Goal: Task Accomplishment & Management: Use online tool/utility

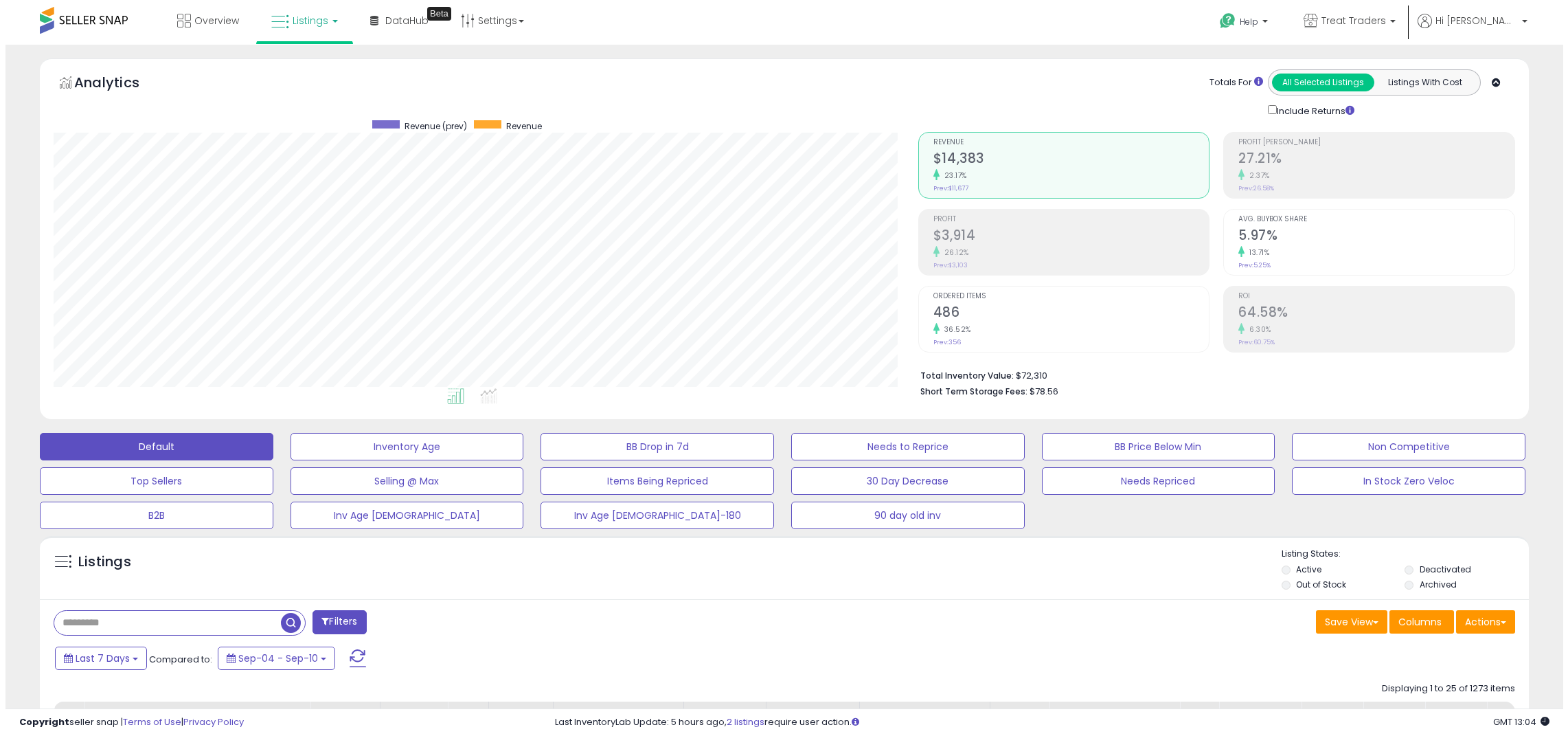
scroll to position [282, 865]
click at [227, 628] on input "text" at bounding box center [162, 622] width 226 height 24
paste input "**********"
type input "**********"
click at [426, 625] on span "button" at bounding box center [430, 622] width 20 height 20
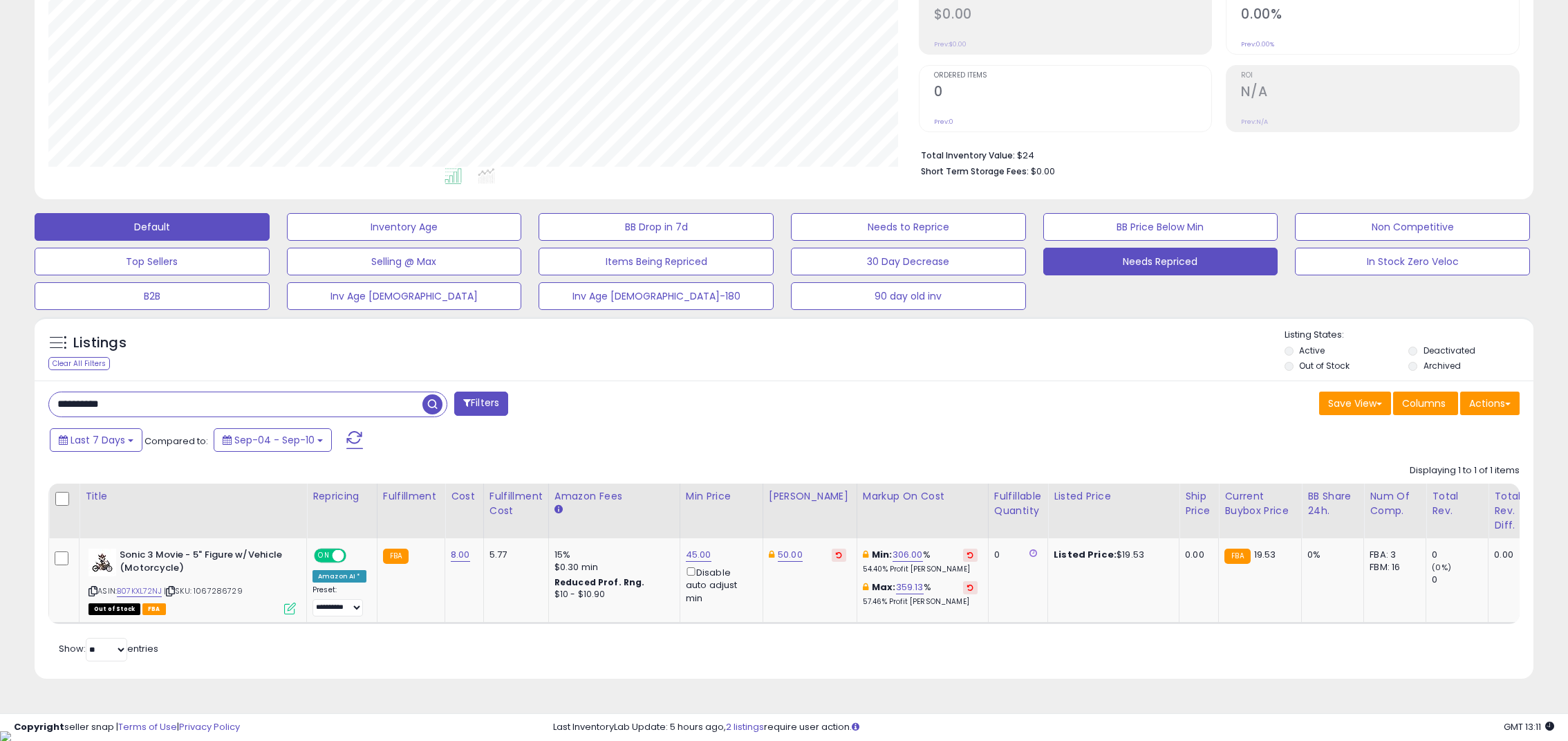
click at [1133, 264] on button "Needs Repriced" at bounding box center [1161, 261] width 235 height 28
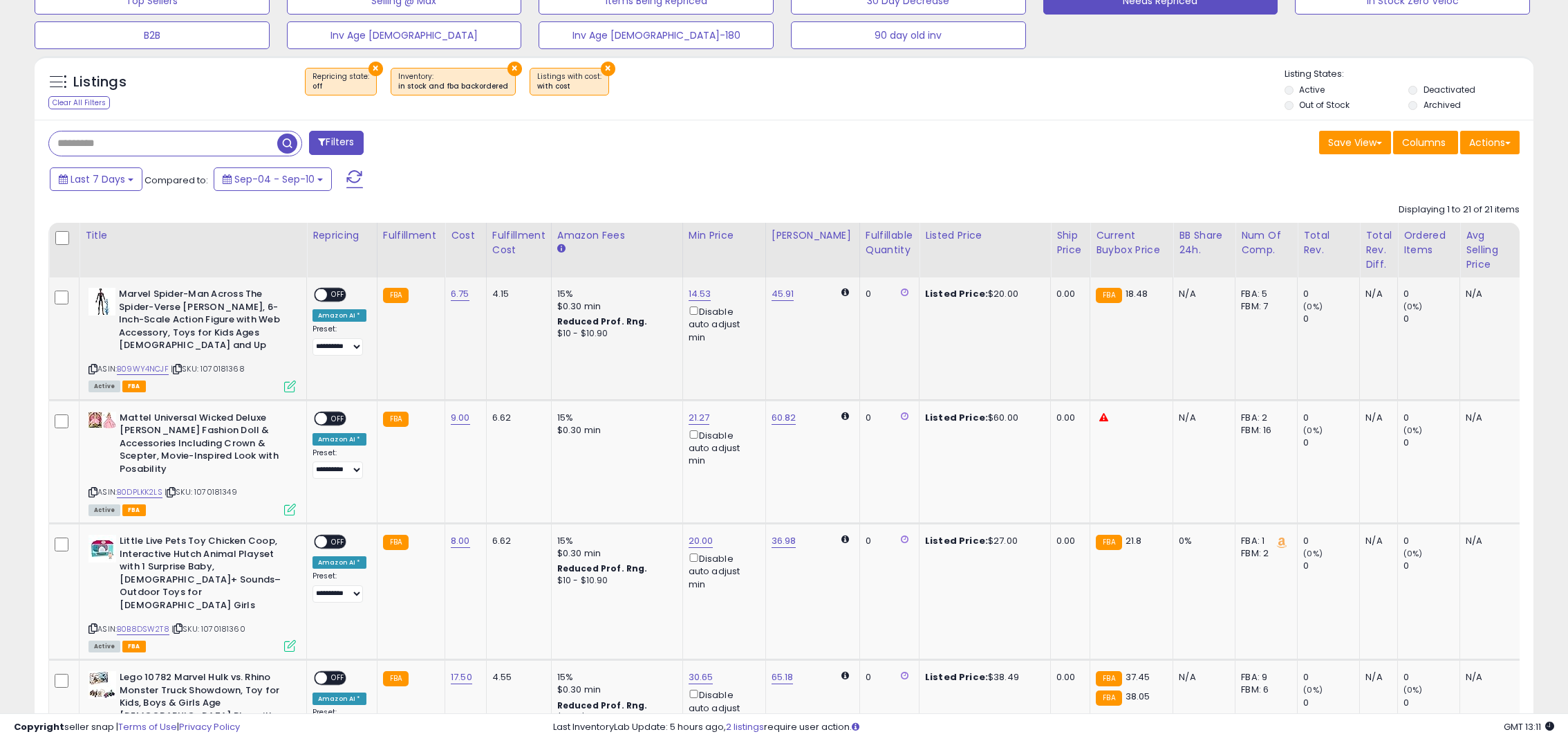
click at [330, 296] on span "OFF" at bounding box center [338, 294] width 22 height 12
click at [338, 418] on span "OFF" at bounding box center [338, 418] width 22 height 12
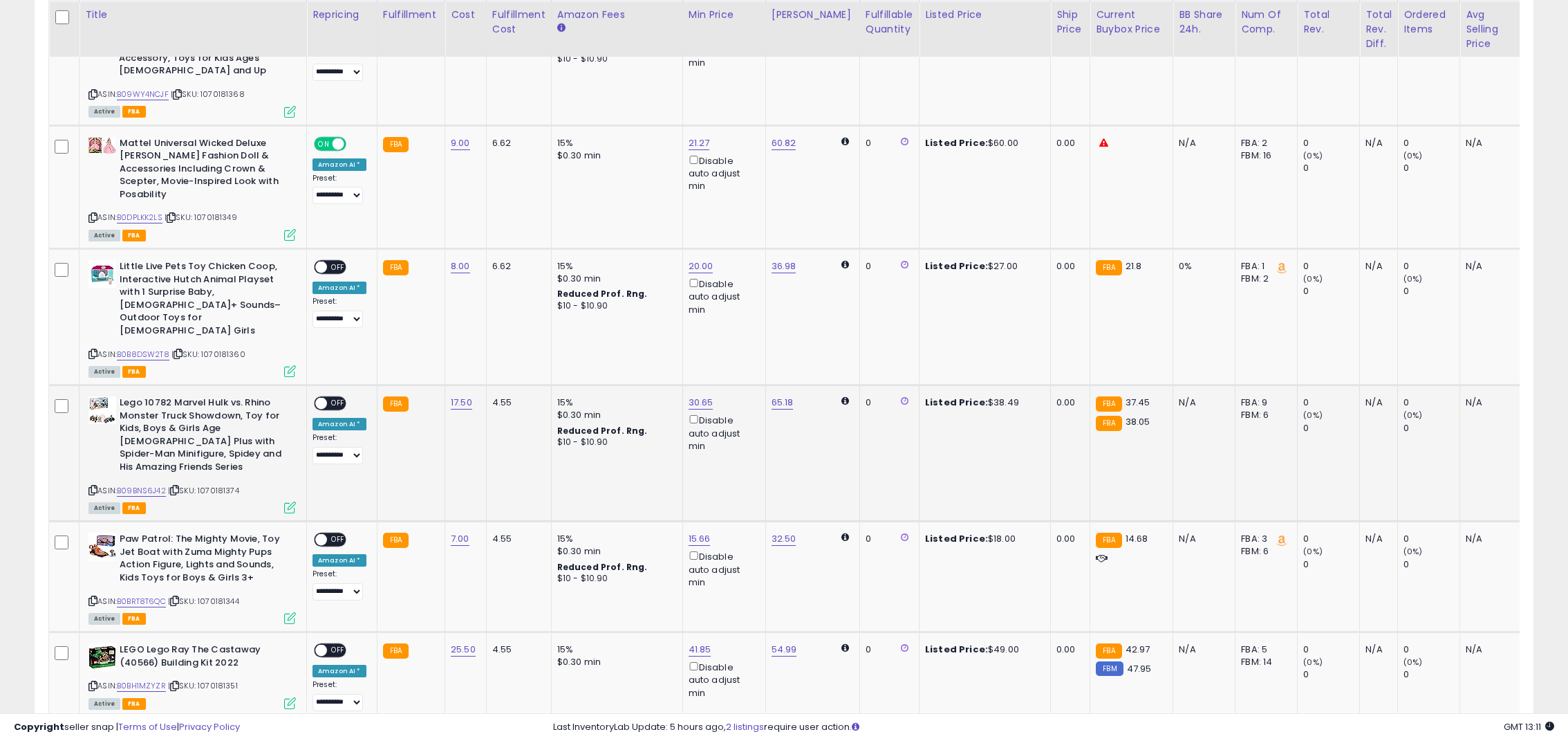
scroll to position [760, 0]
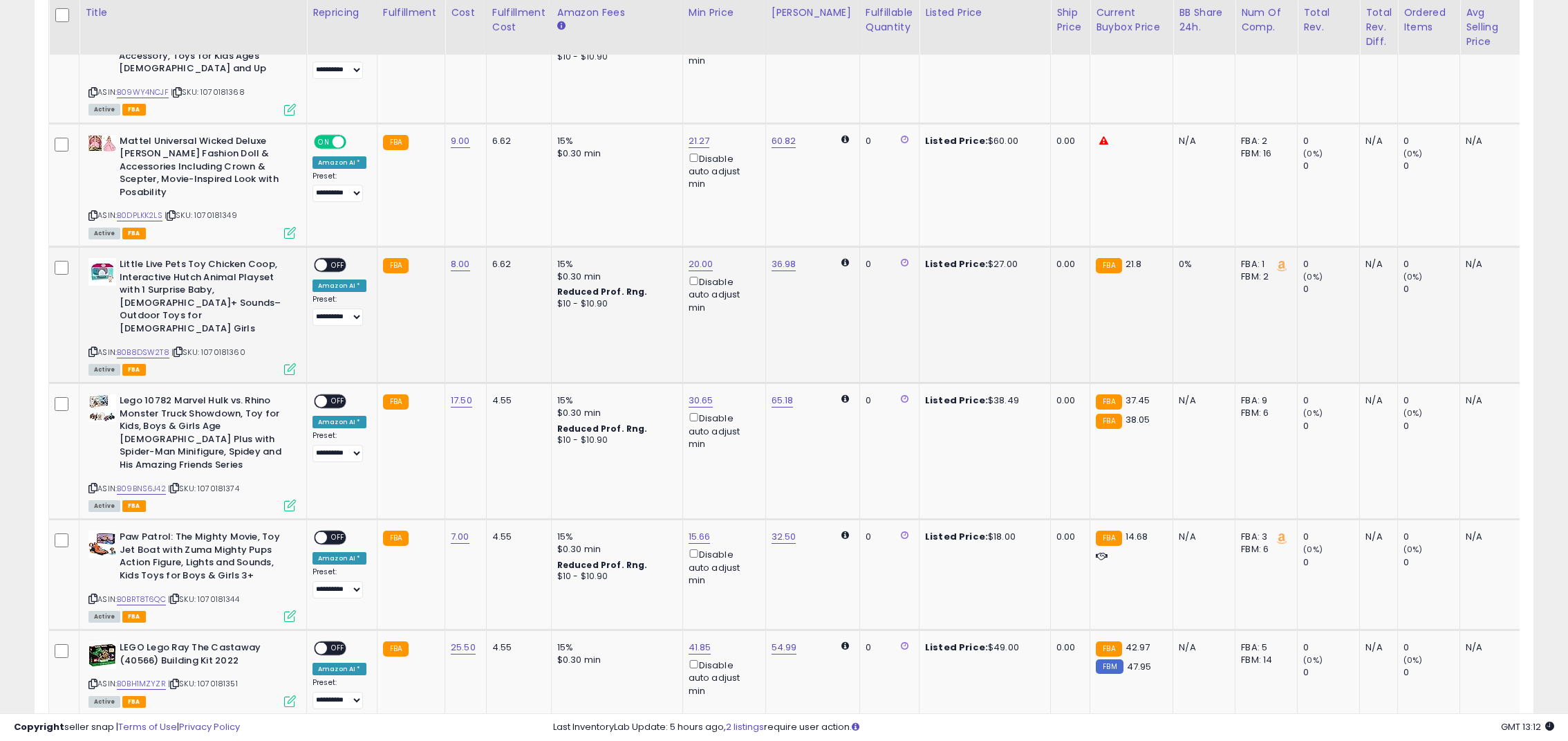
click at [331, 260] on span "OFF" at bounding box center [338, 265] width 22 height 12
click at [338, 396] on span "OFF" at bounding box center [338, 401] width 22 height 12
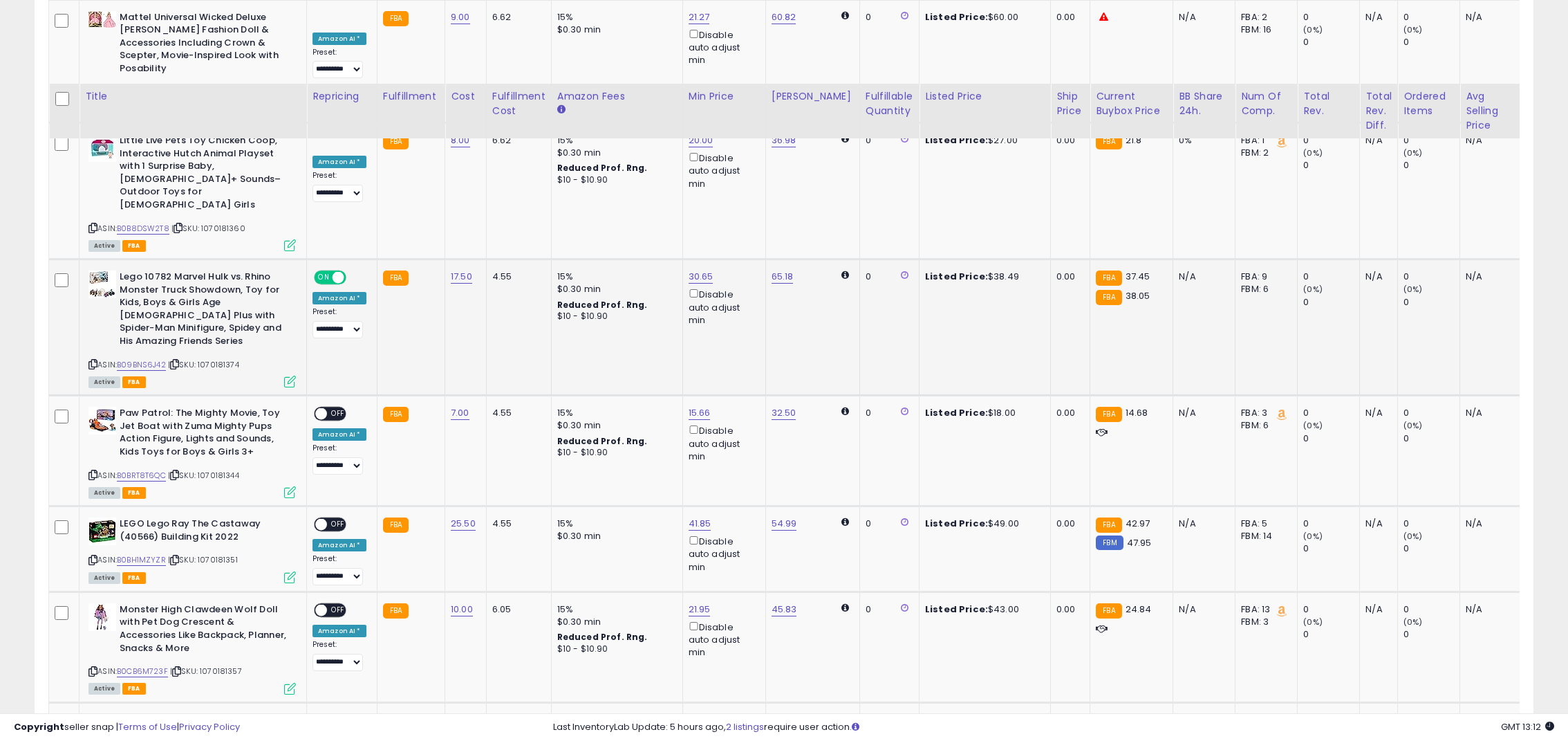
scroll to position [967, 0]
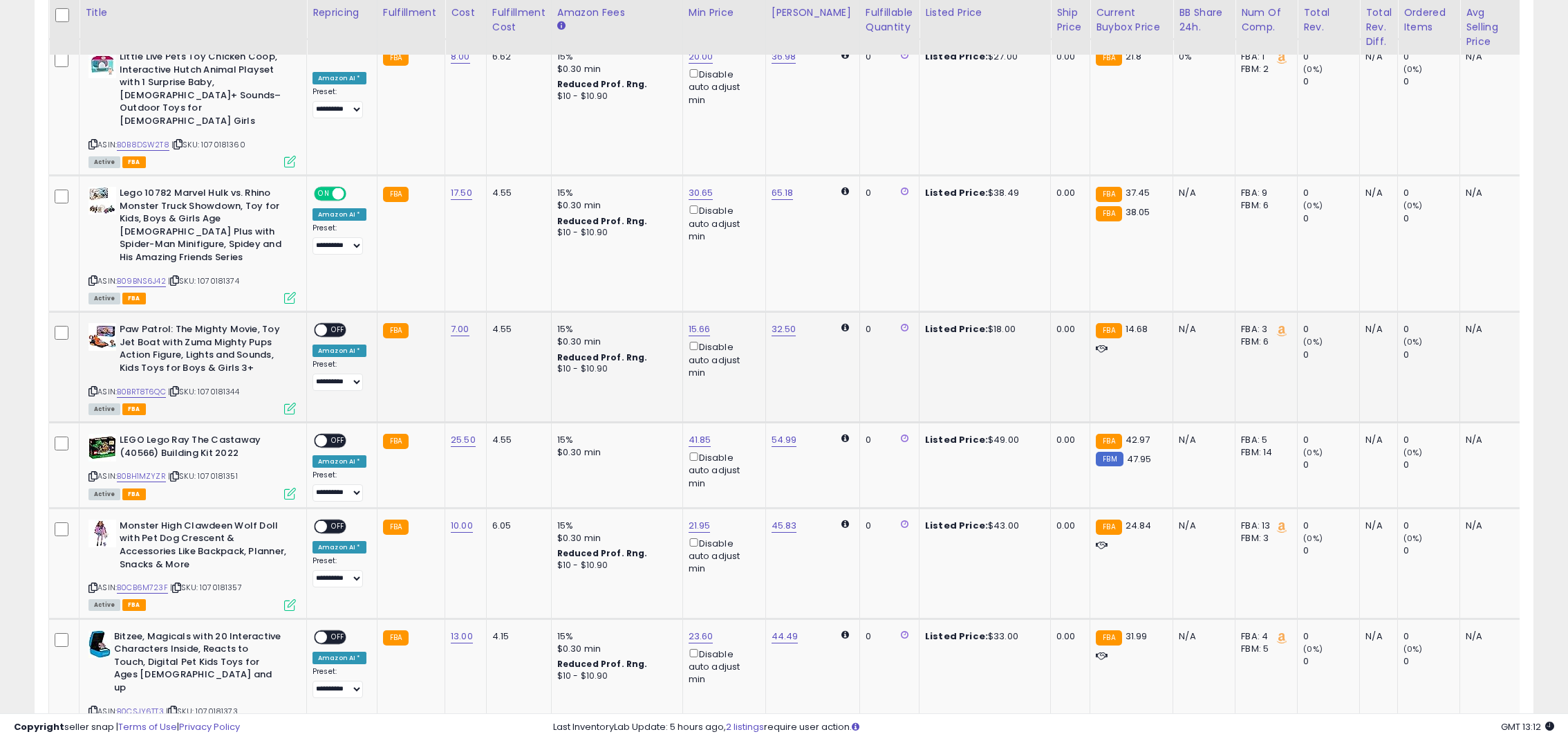
click at [333, 325] on span "OFF" at bounding box center [338, 330] width 22 height 12
click at [326, 435] on span at bounding box center [321, 440] width 12 height 12
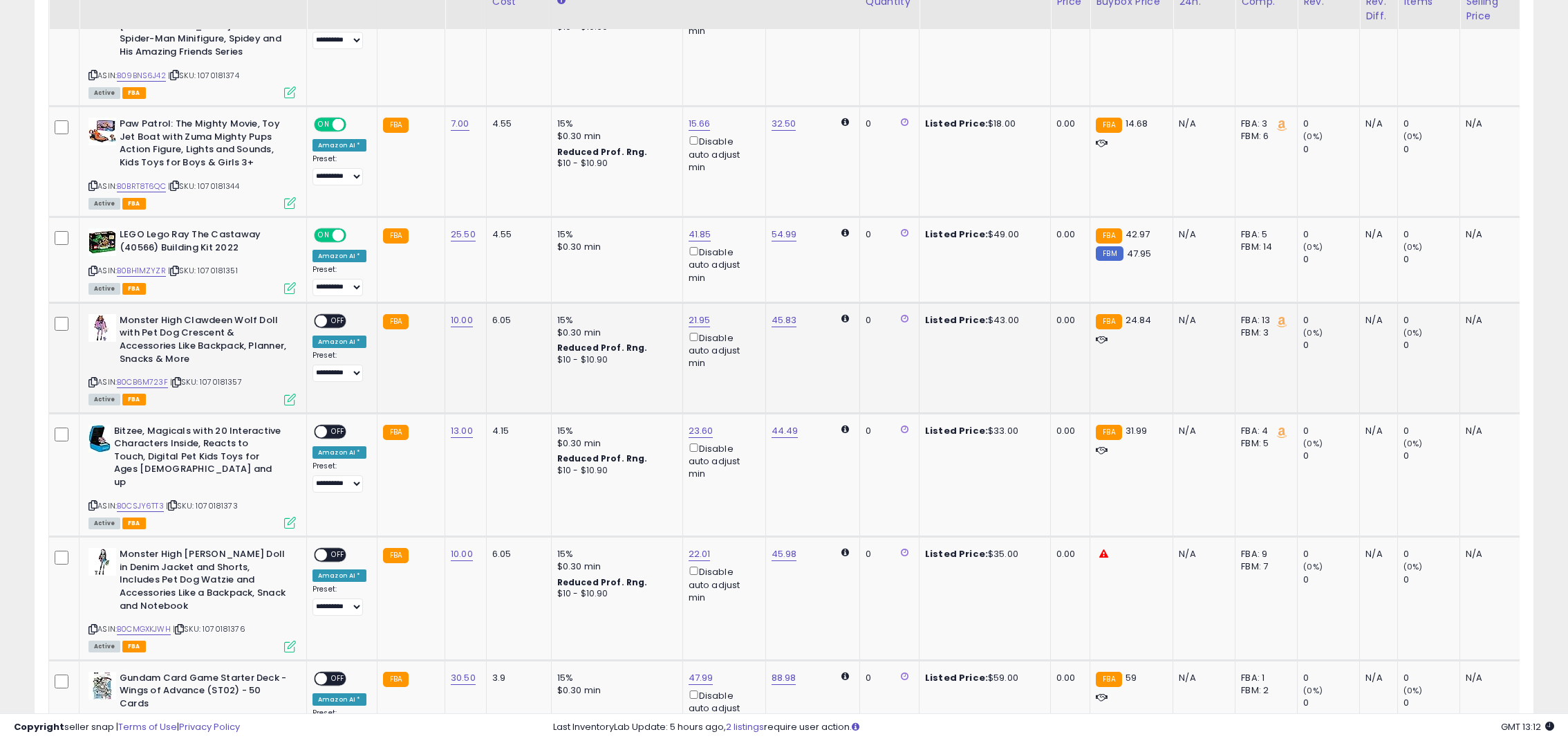
scroll to position [1175, 0]
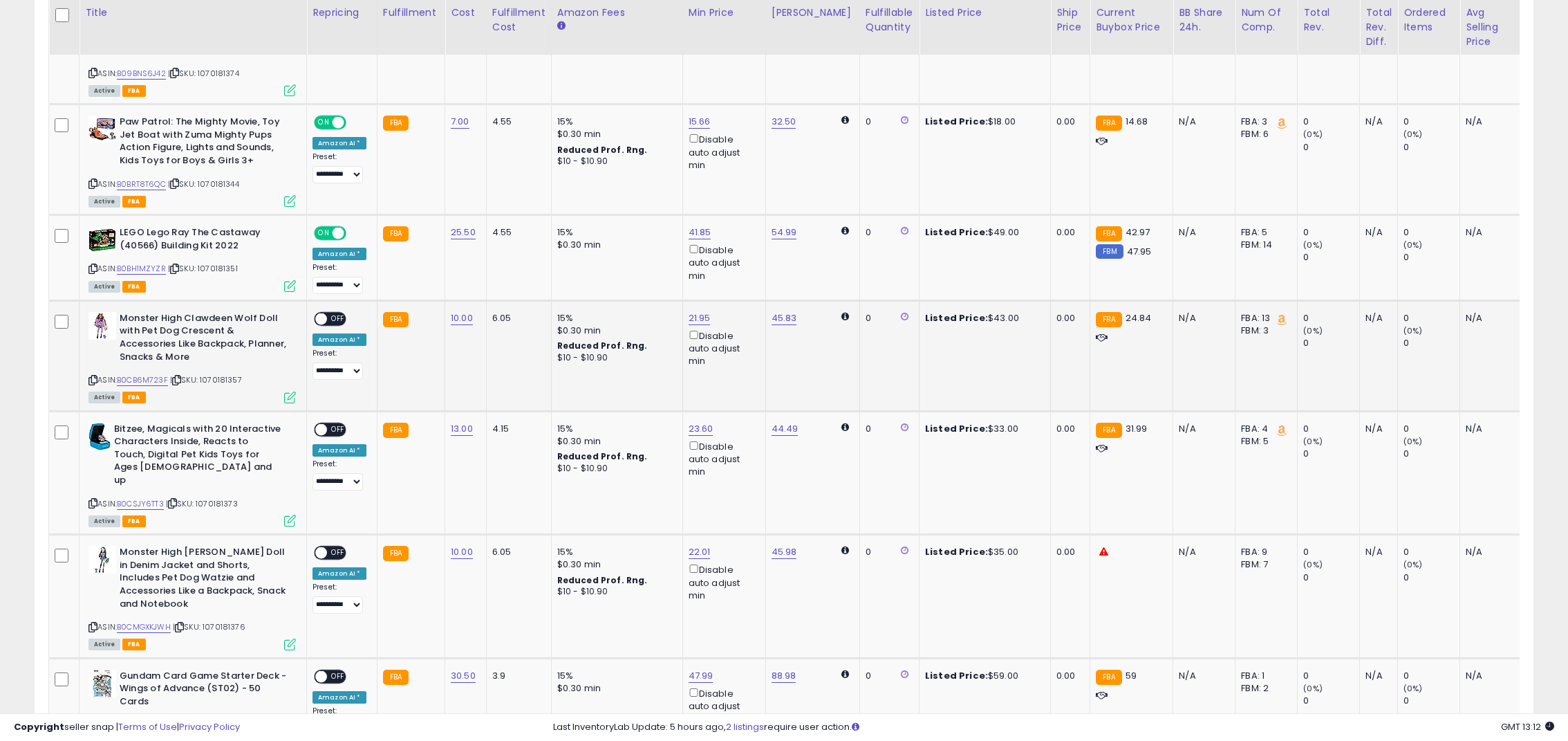
click at [329, 313] on span "OFF" at bounding box center [338, 318] width 22 height 12
click at [334, 423] on span "OFF" at bounding box center [338, 429] width 22 height 12
click at [333, 547] on span "OFF" at bounding box center [338, 552] width 22 height 12
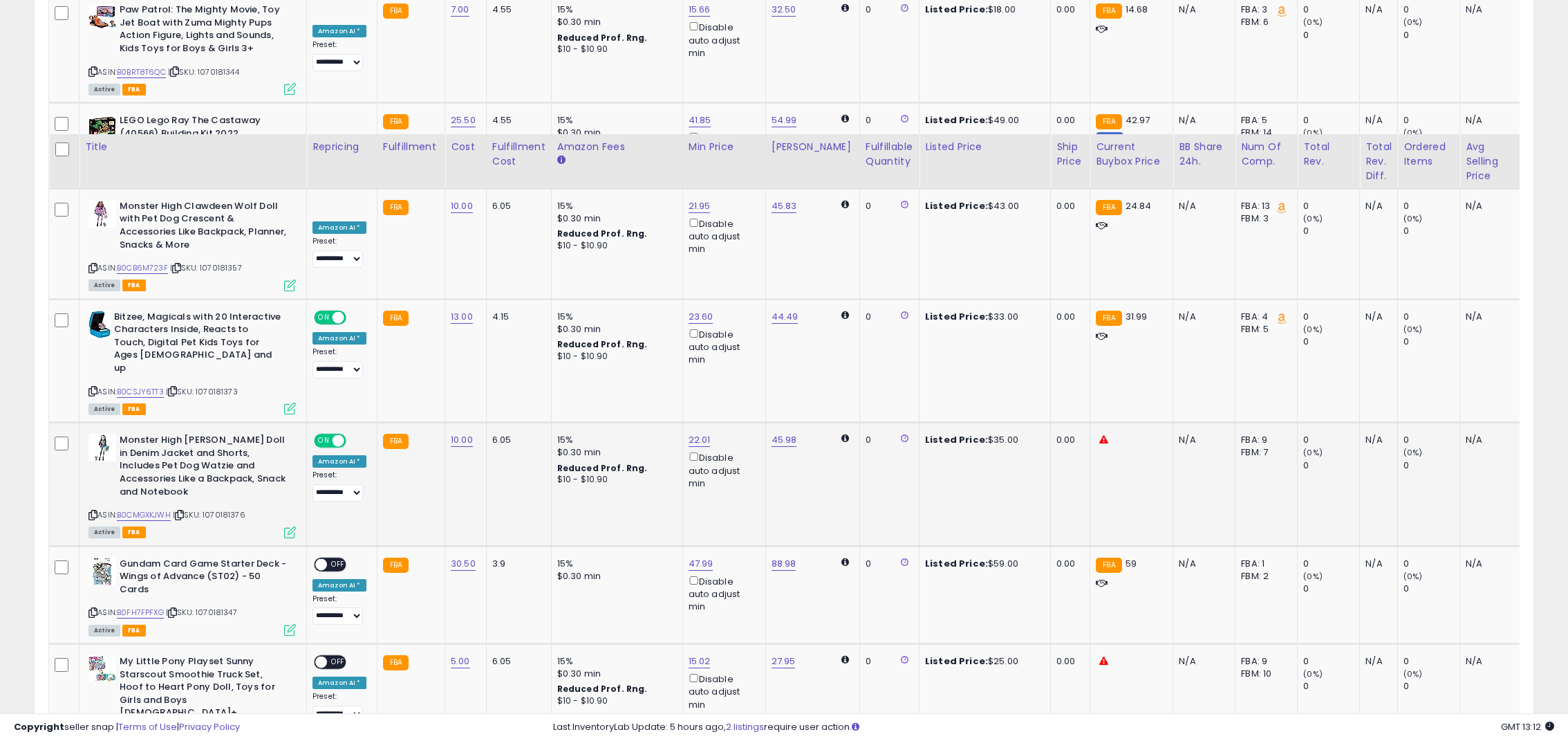
scroll to position [1452, 0]
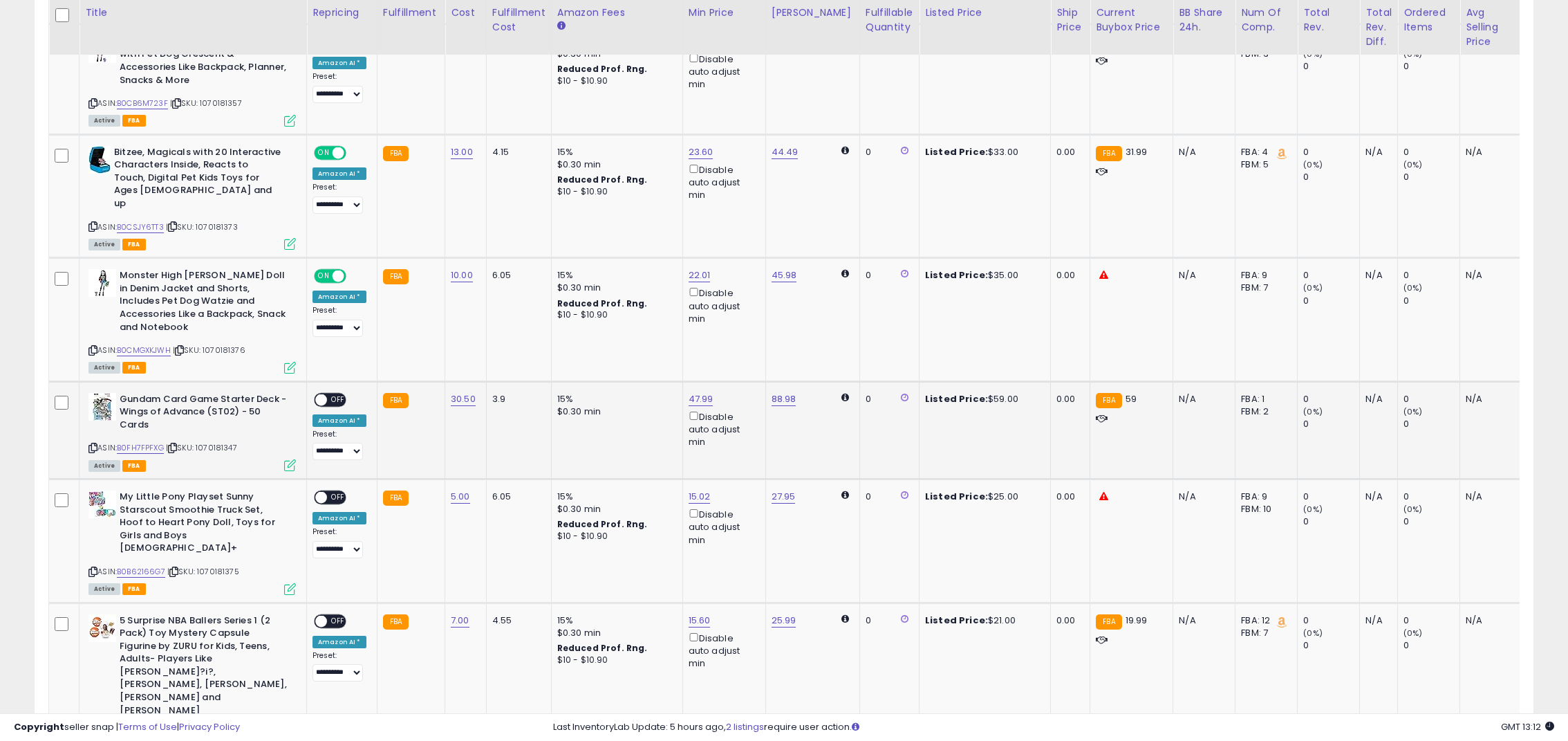
click at [325, 393] on span at bounding box center [321, 399] width 12 height 12
click at [341, 491] on span "OFF" at bounding box center [338, 497] width 22 height 12
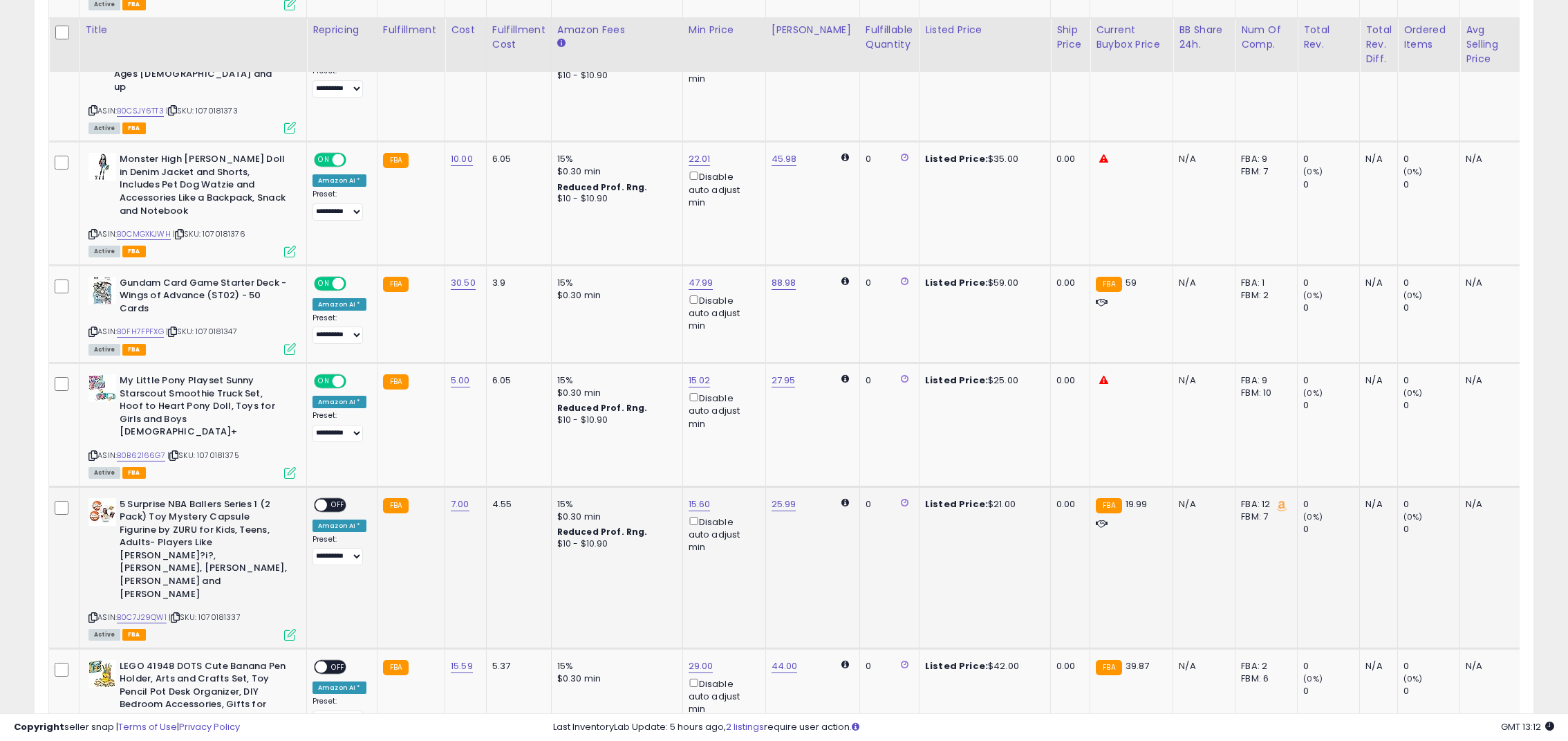
scroll to position [1590, 0]
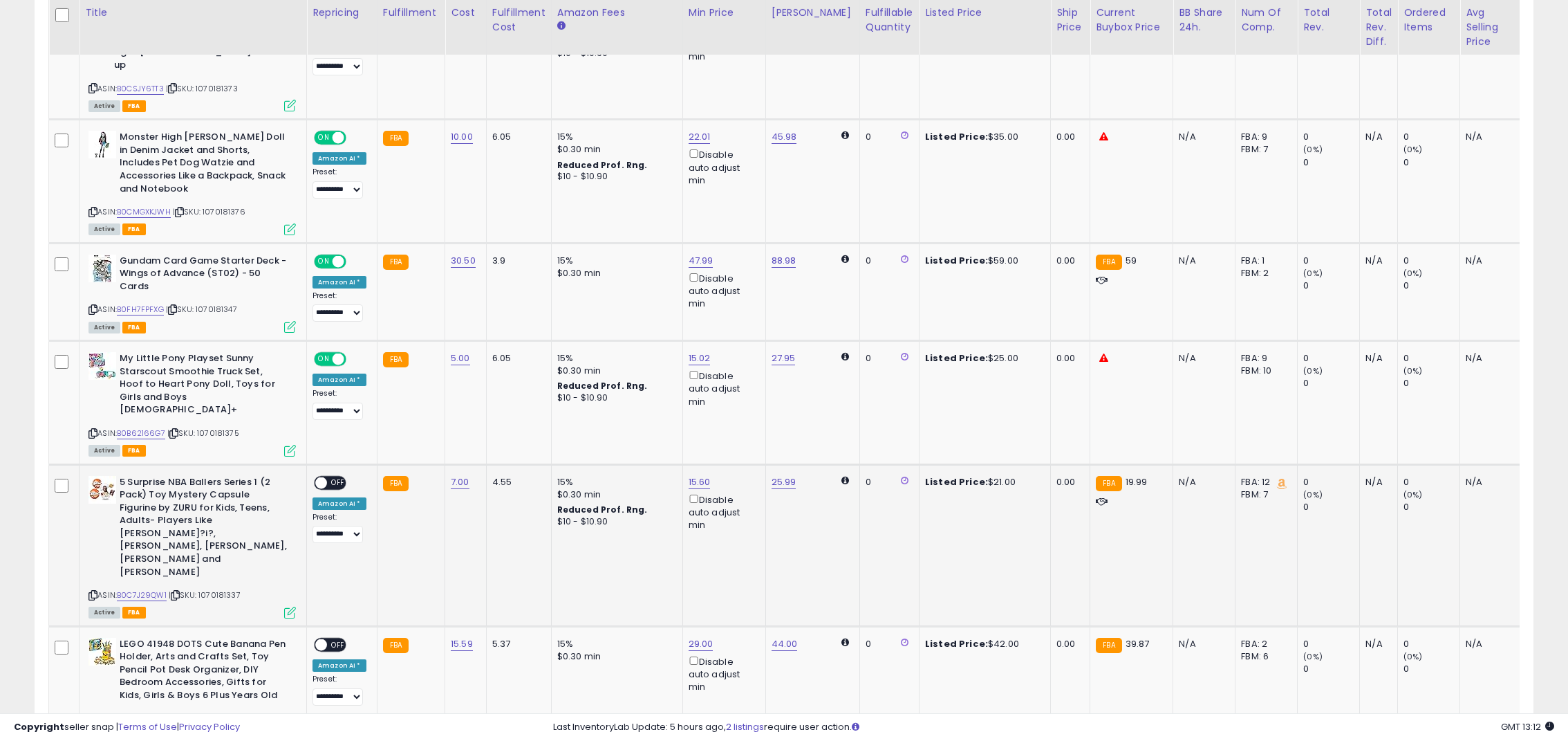
click at [338, 477] on span "OFF" at bounding box center [338, 482] width 22 height 12
click at [332, 638] on span "OFF" at bounding box center [338, 644] width 22 height 12
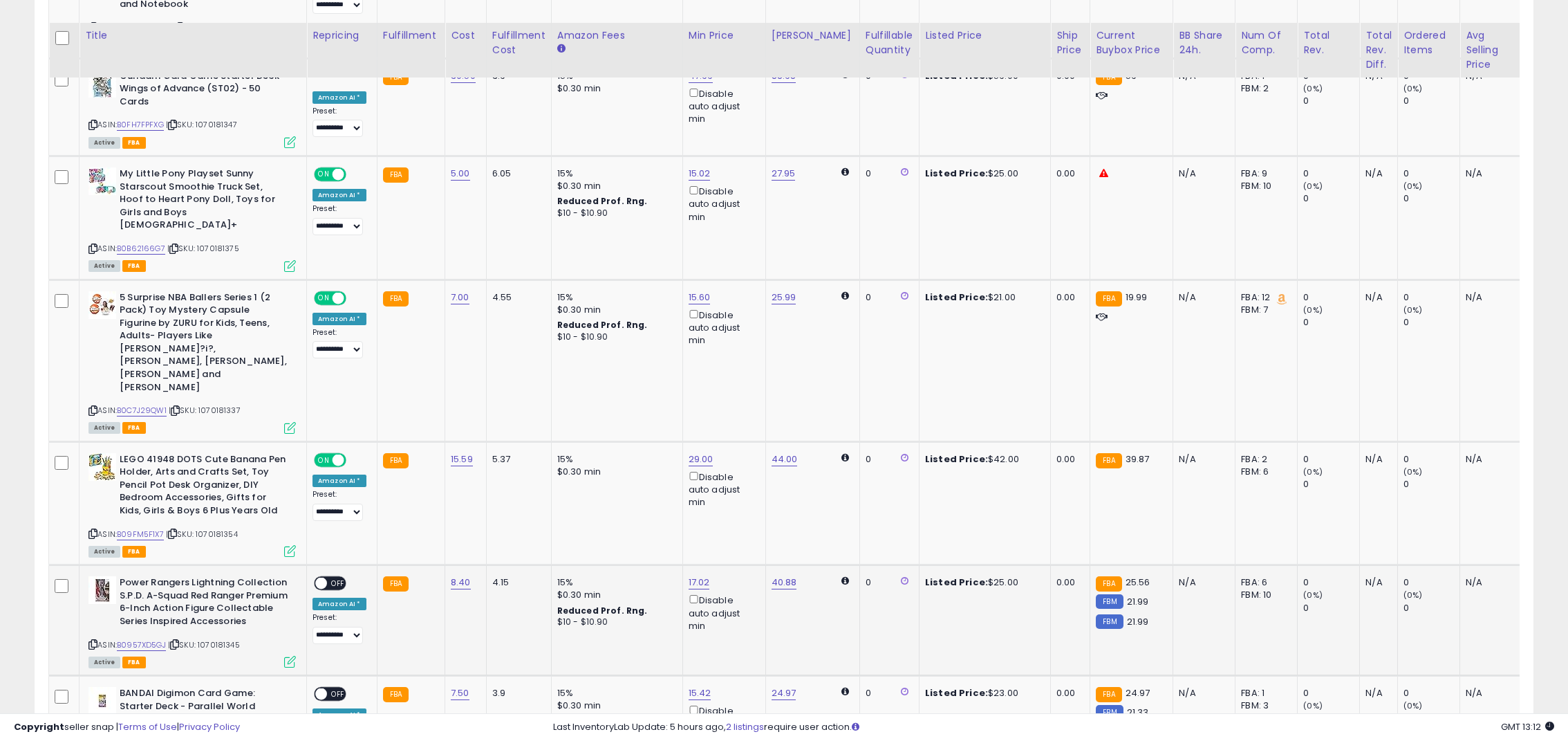
scroll to position [1798, 0]
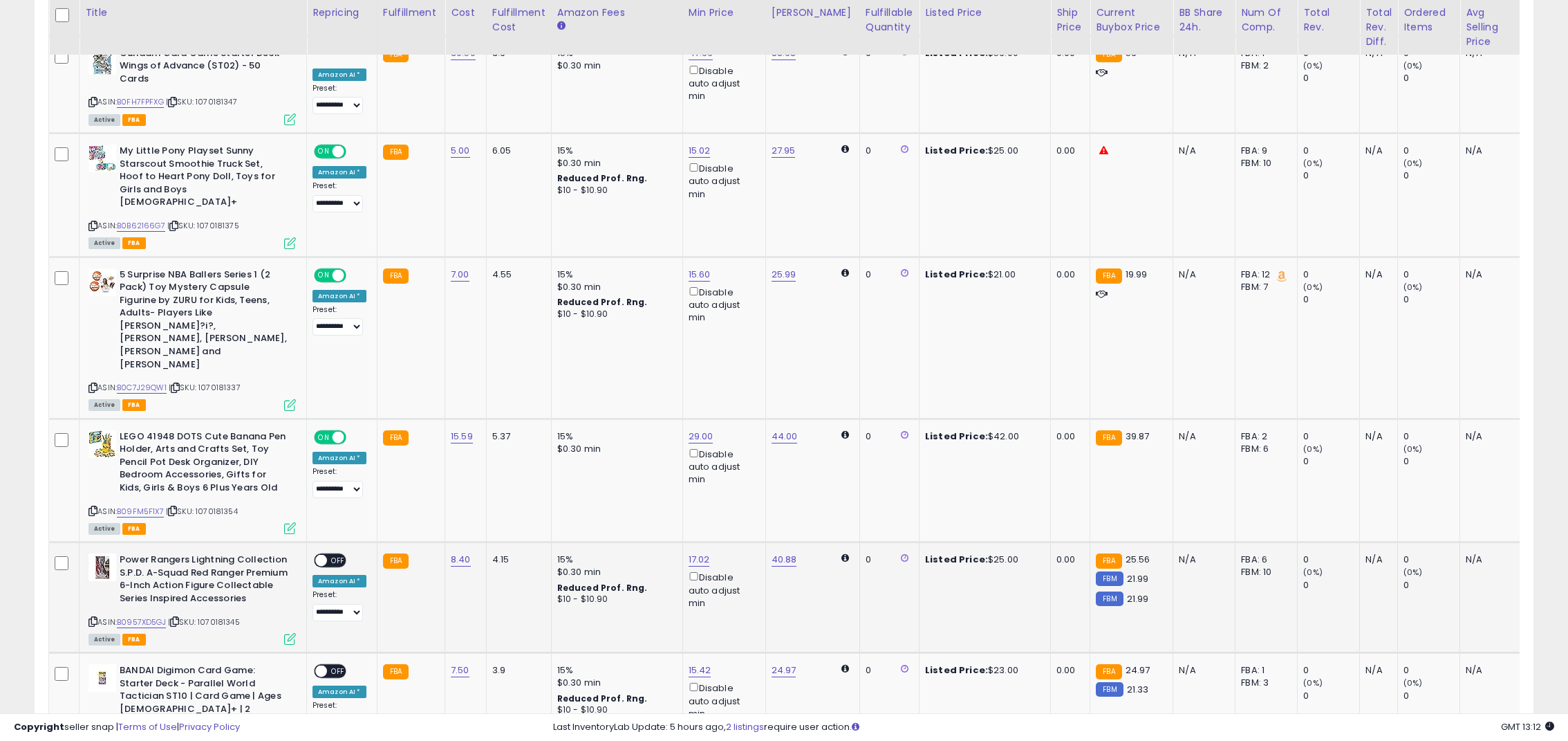
click at [327, 555] on span at bounding box center [321, 560] width 12 height 12
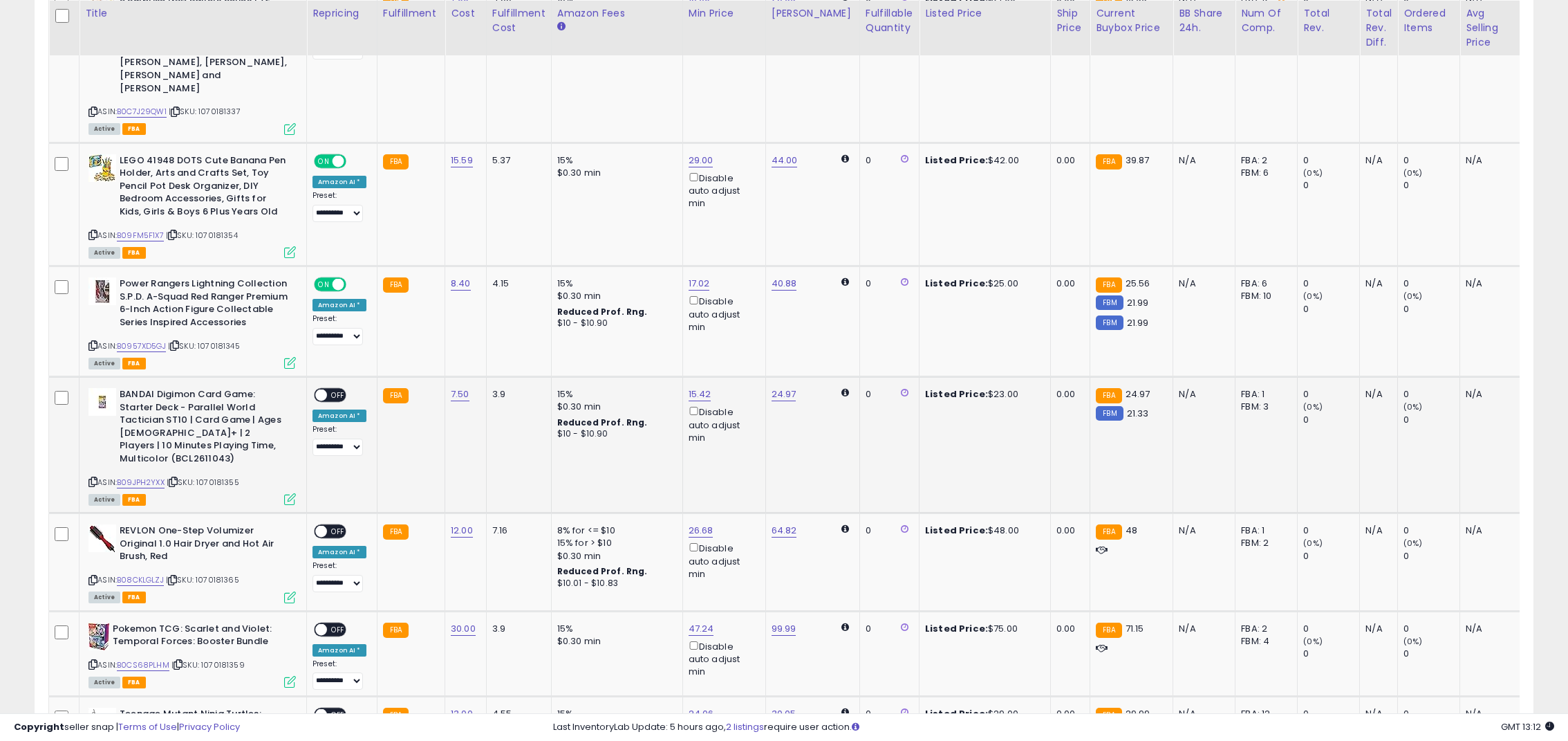
scroll to position [2075, 0]
click at [338, 525] on span "OFF" at bounding box center [338, 530] width 22 height 12
click at [328, 389] on span "OFF" at bounding box center [338, 394] width 22 height 12
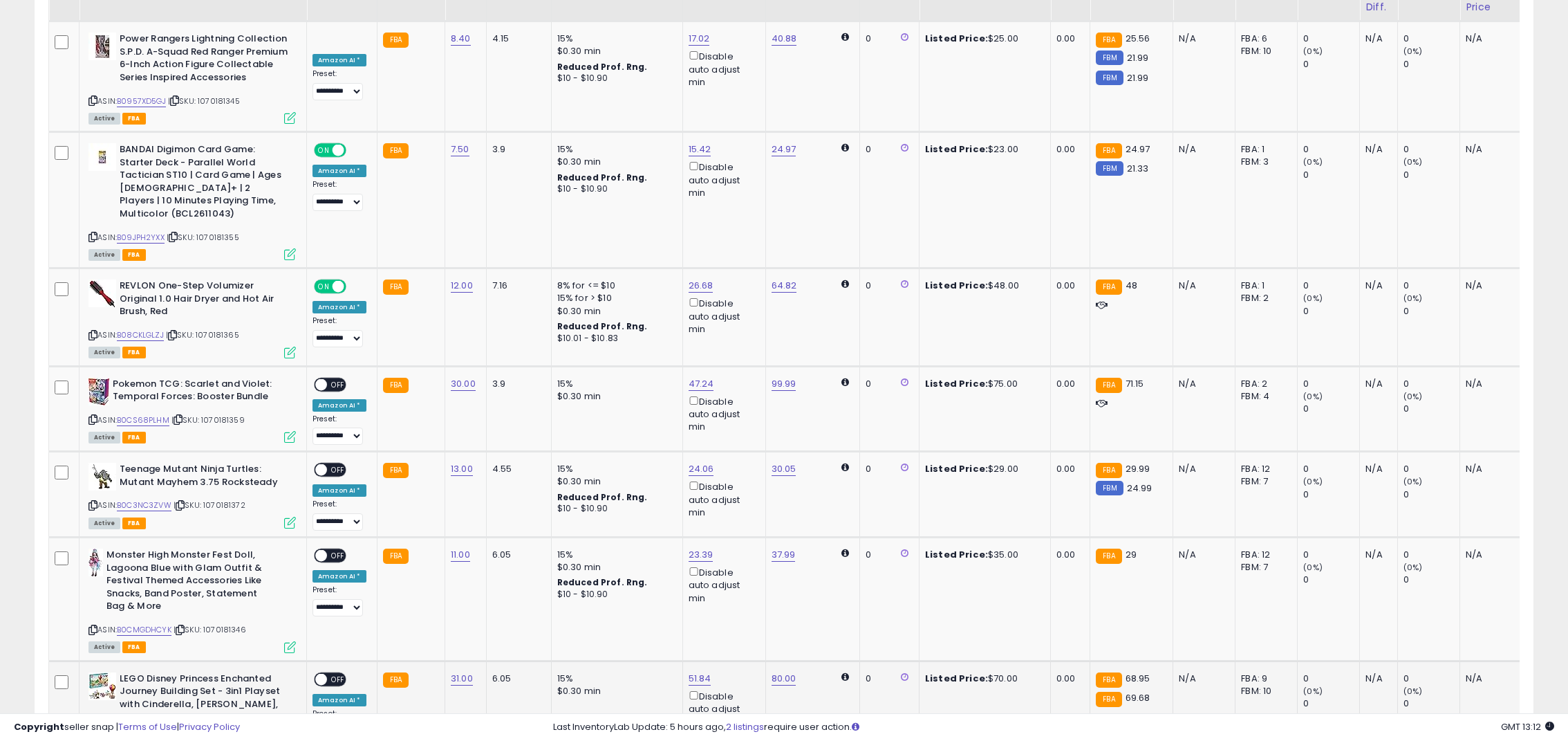
scroll to position [2249, 0]
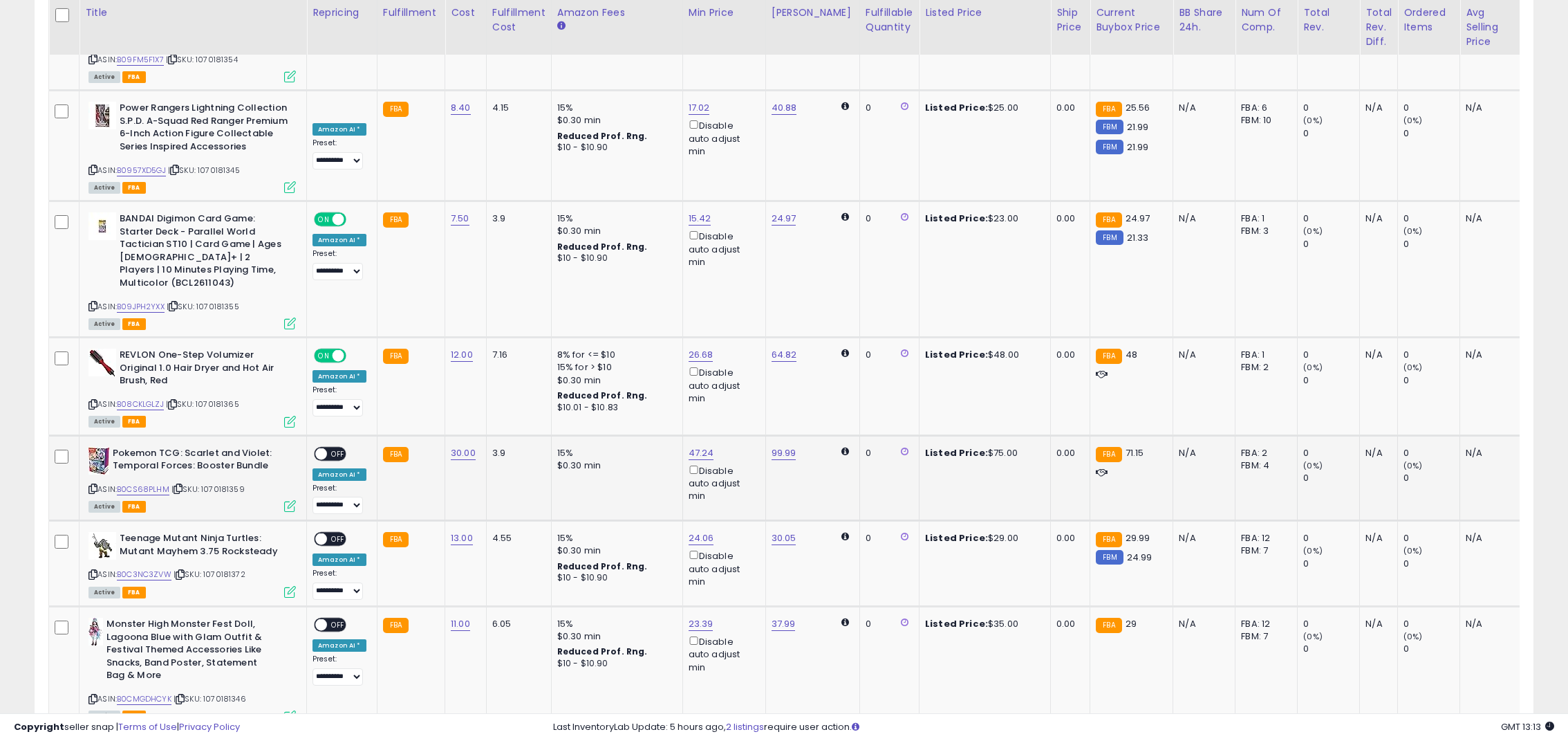
click at [329, 447] on span "OFF" at bounding box center [338, 453] width 22 height 12
click at [334, 533] on span "OFF" at bounding box center [338, 539] width 22 height 12
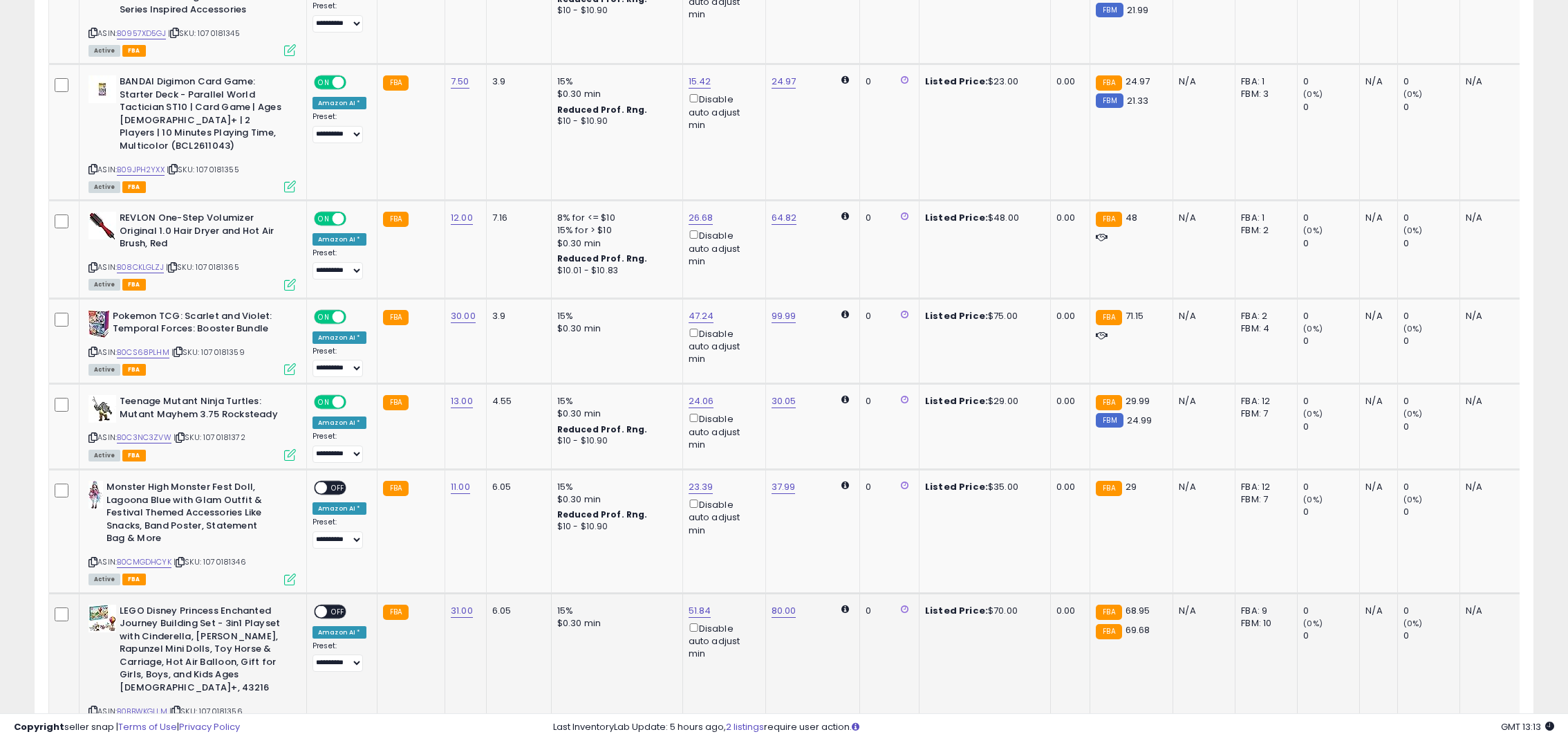
scroll to position [2388, 0]
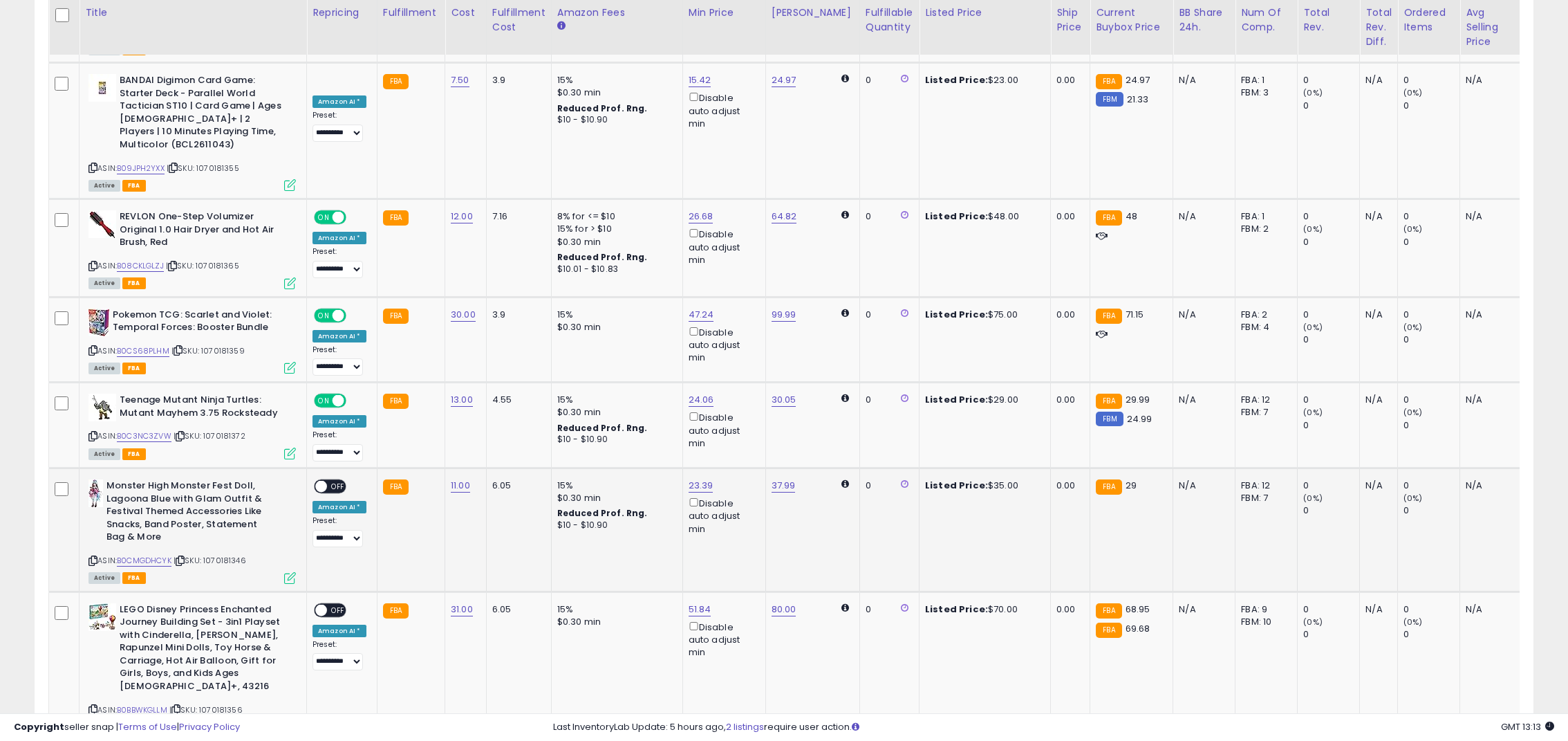
click at [330, 481] on span "OFF" at bounding box center [338, 486] width 22 height 12
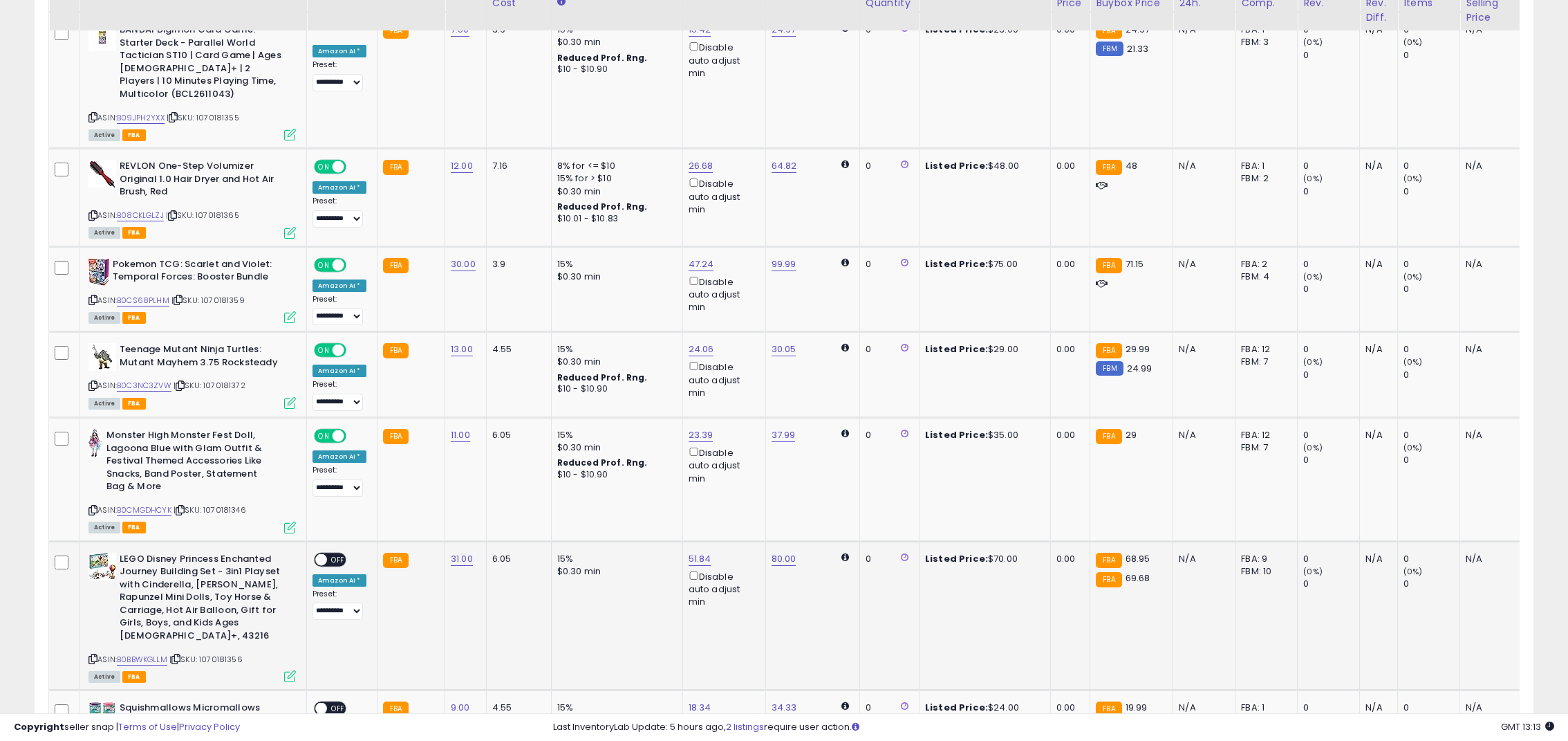
scroll to position [2457, 0]
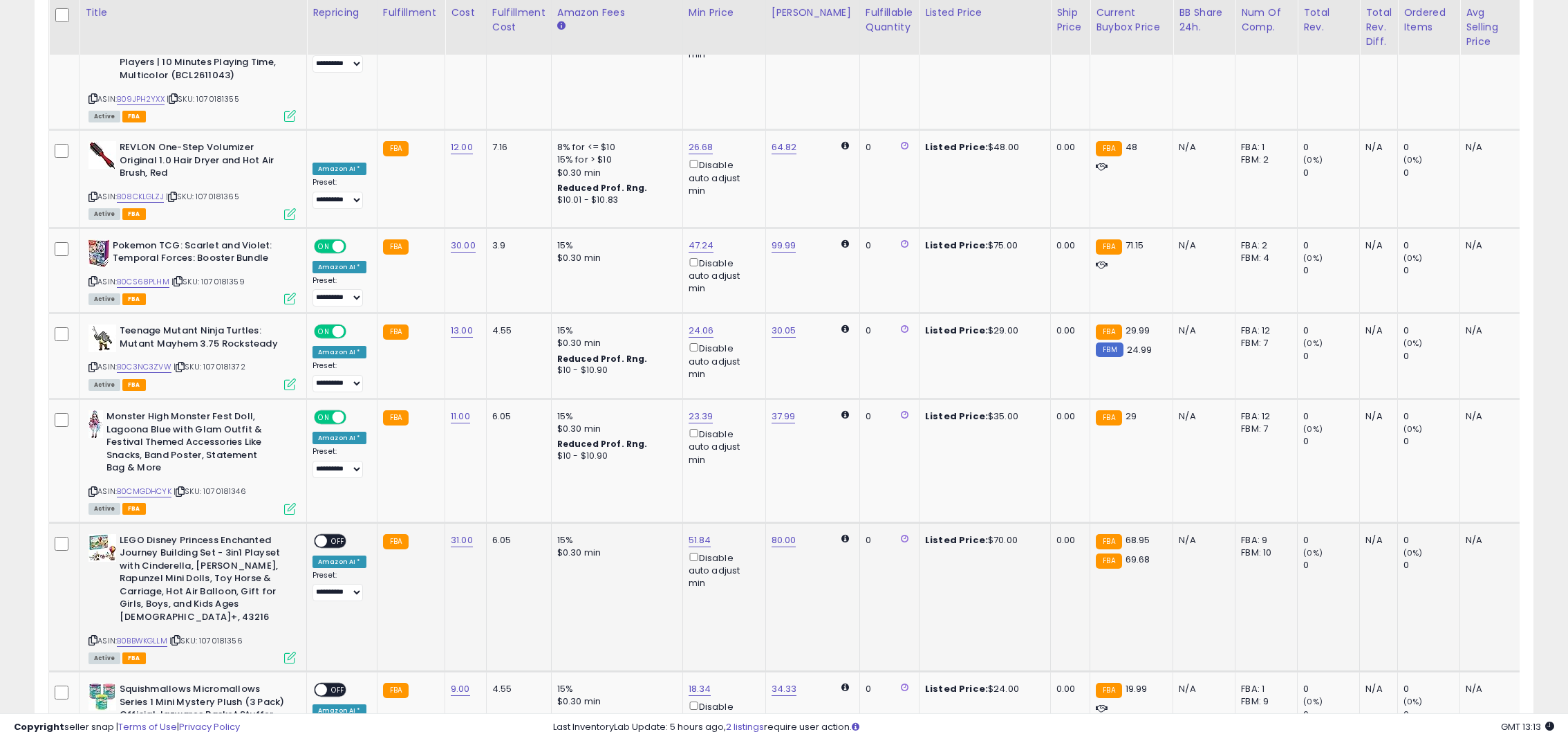
click at [328, 535] on span "OFF" at bounding box center [338, 540] width 22 height 12
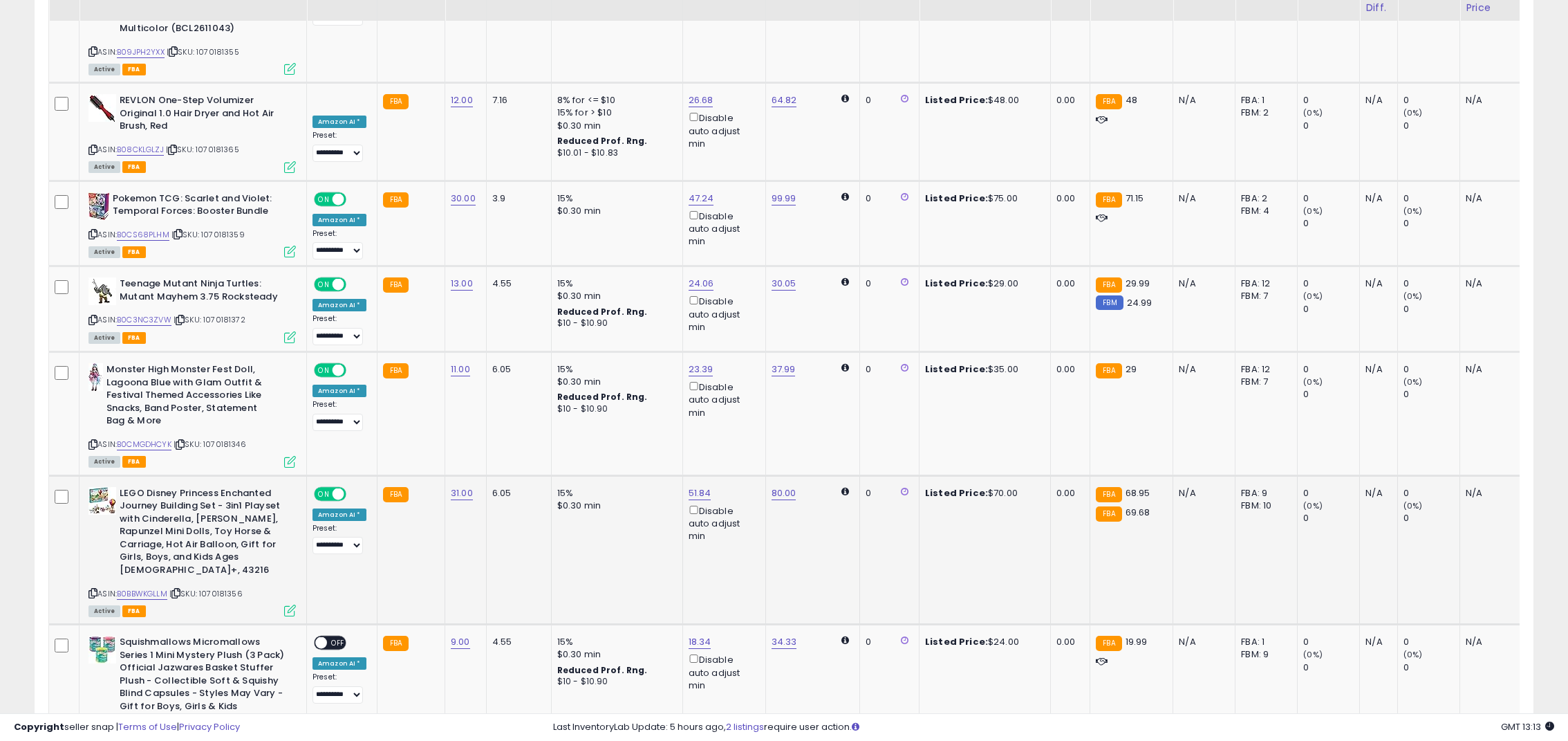
scroll to position [2526, 0]
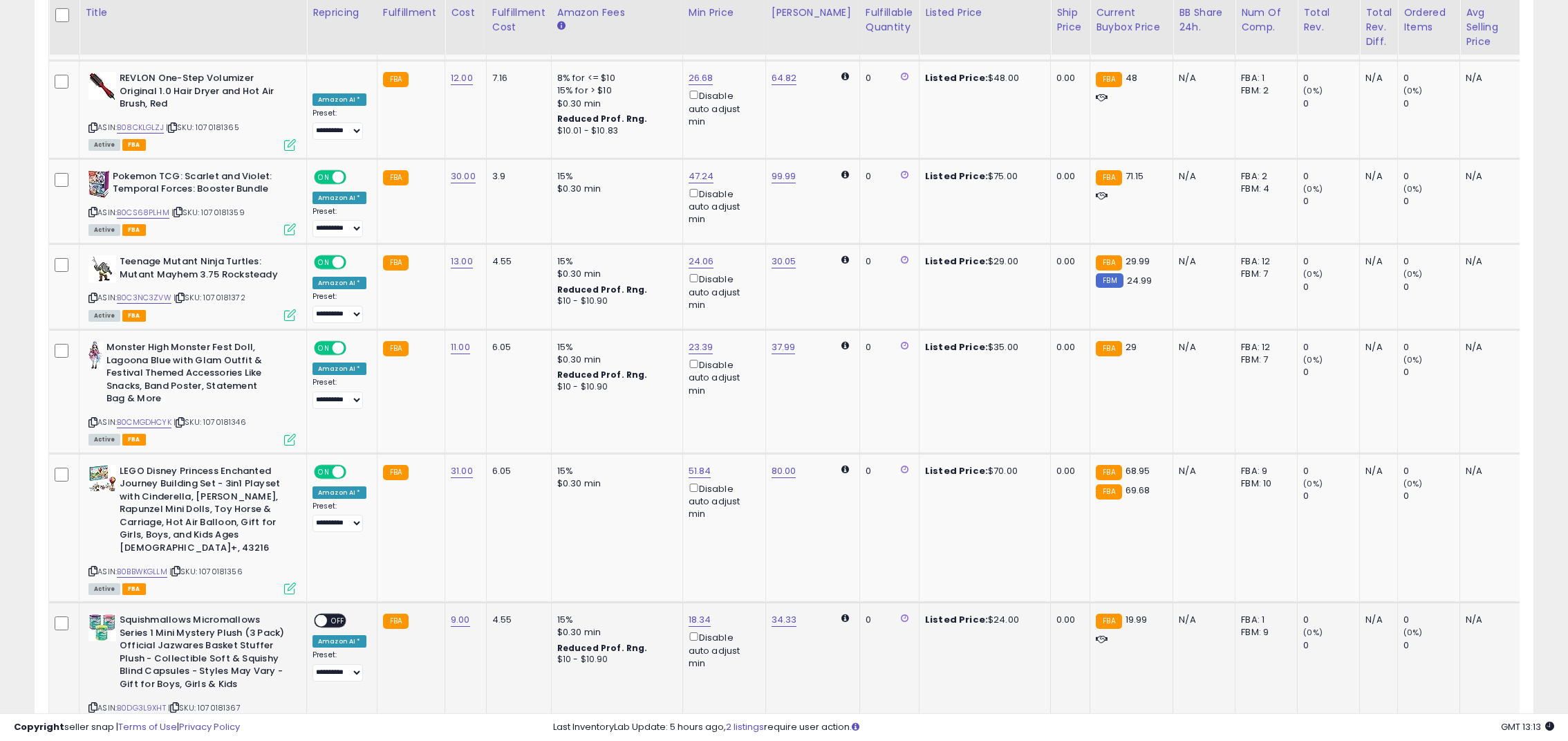
click at [327, 615] on div "ON OFF" at bounding box center [315, 620] width 32 height 12
click at [339, 615] on span "OFF" at bounding box center [338, 620] width 22 height 12
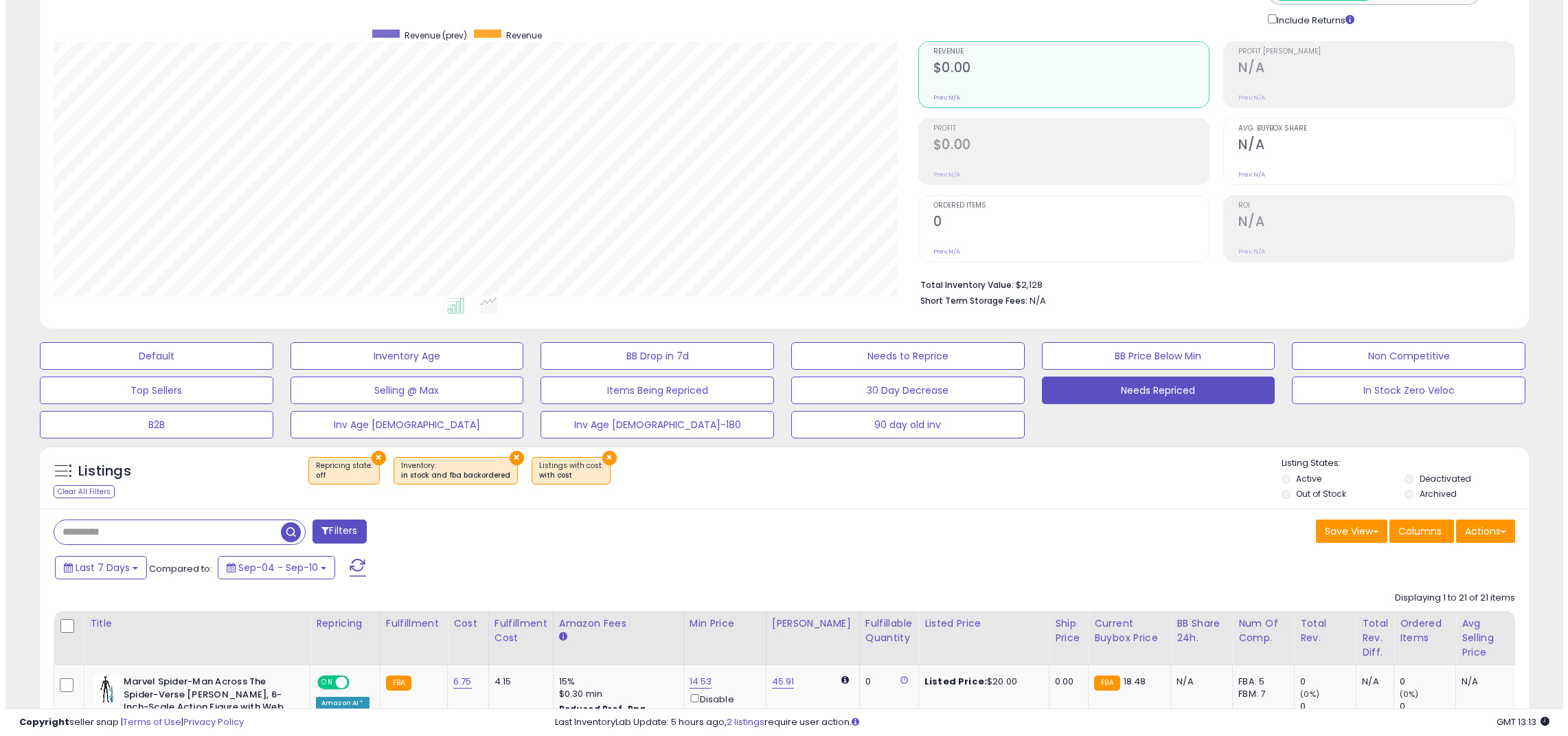
scroll to position [0, 0]
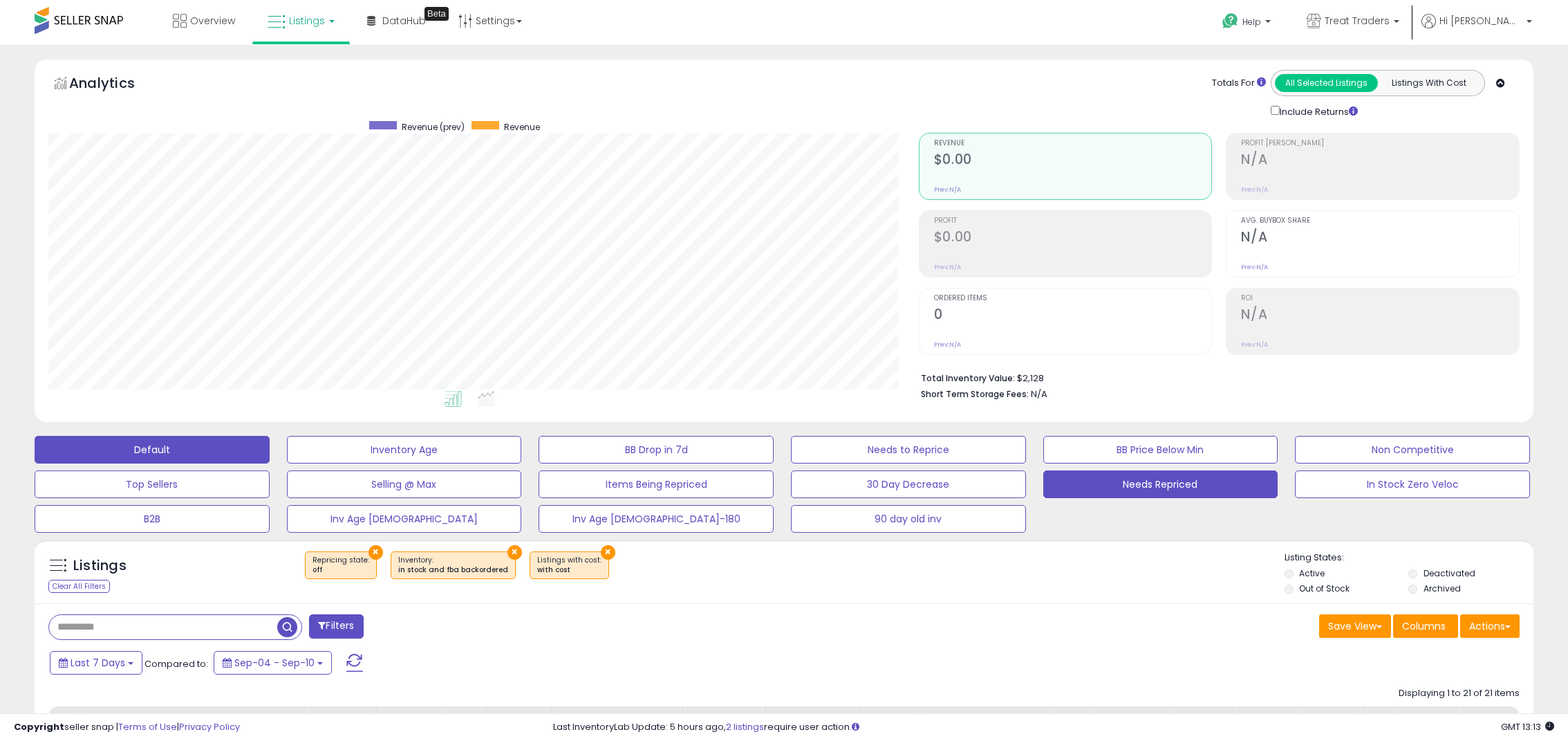
click at [183, 445] on button "Default" at bounding box center [152, 450] width 235 height 28
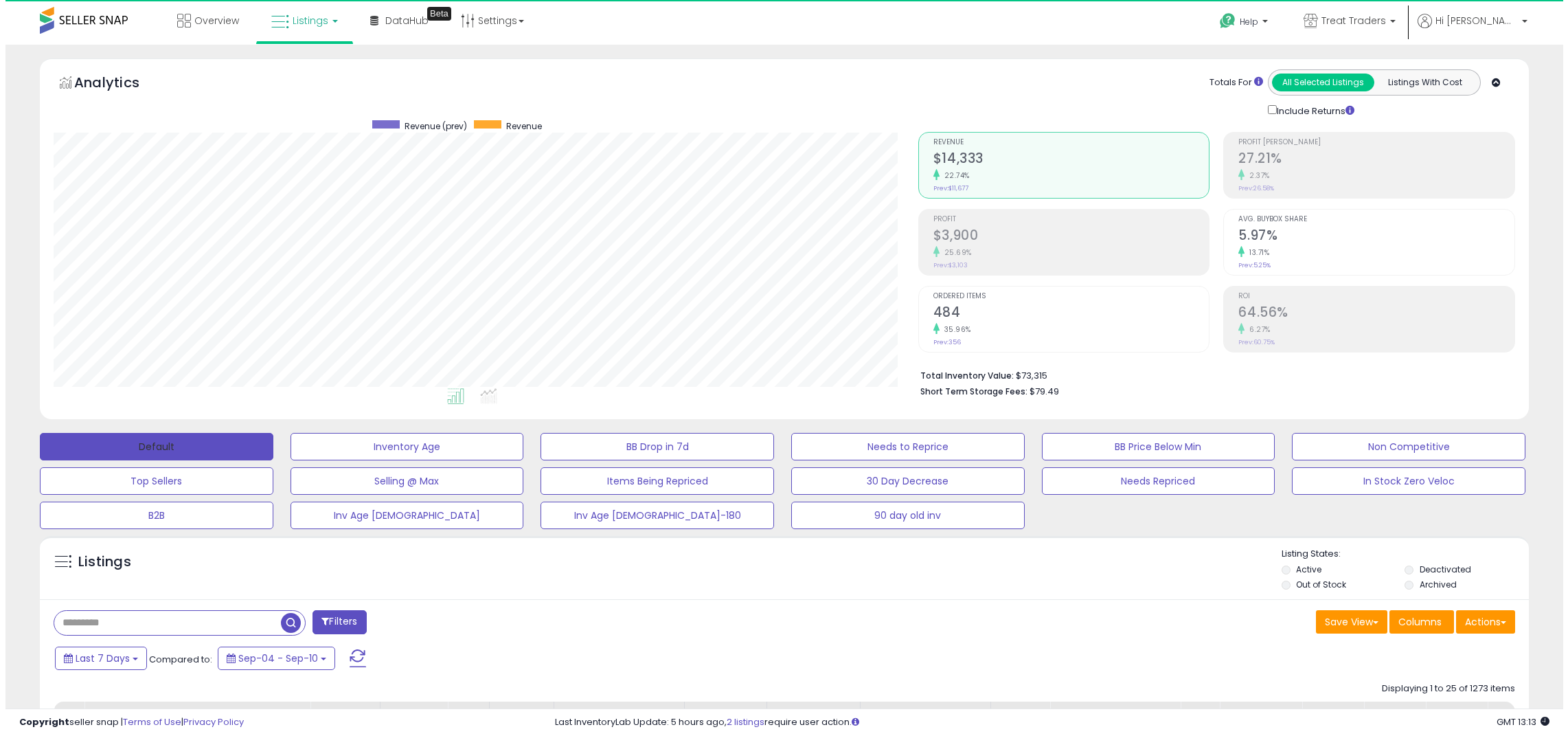
scroll to position [282, 865]
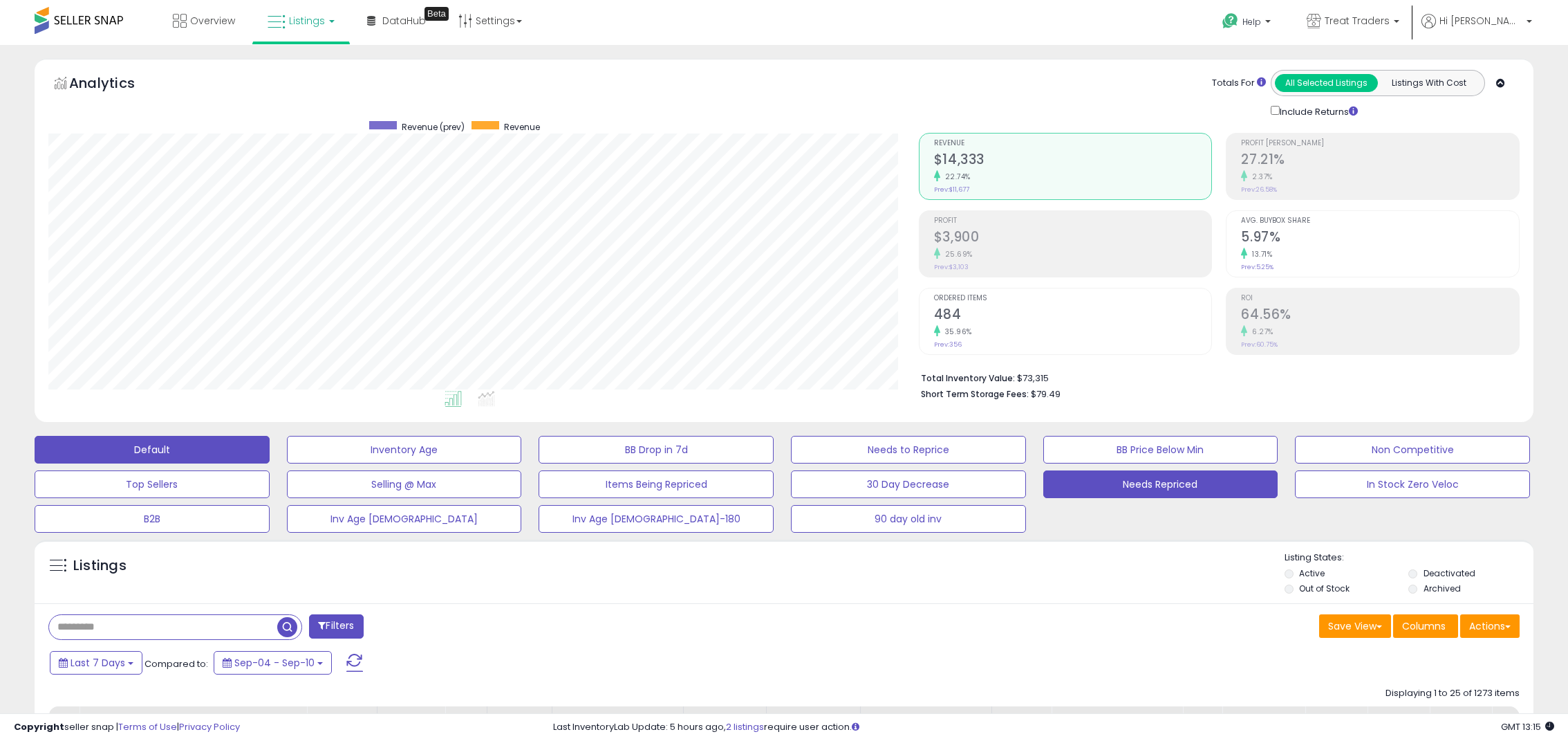
click at [1110, 480] on button "Needs Repriced" at bounding box center [1161, 484] width 235 height 28
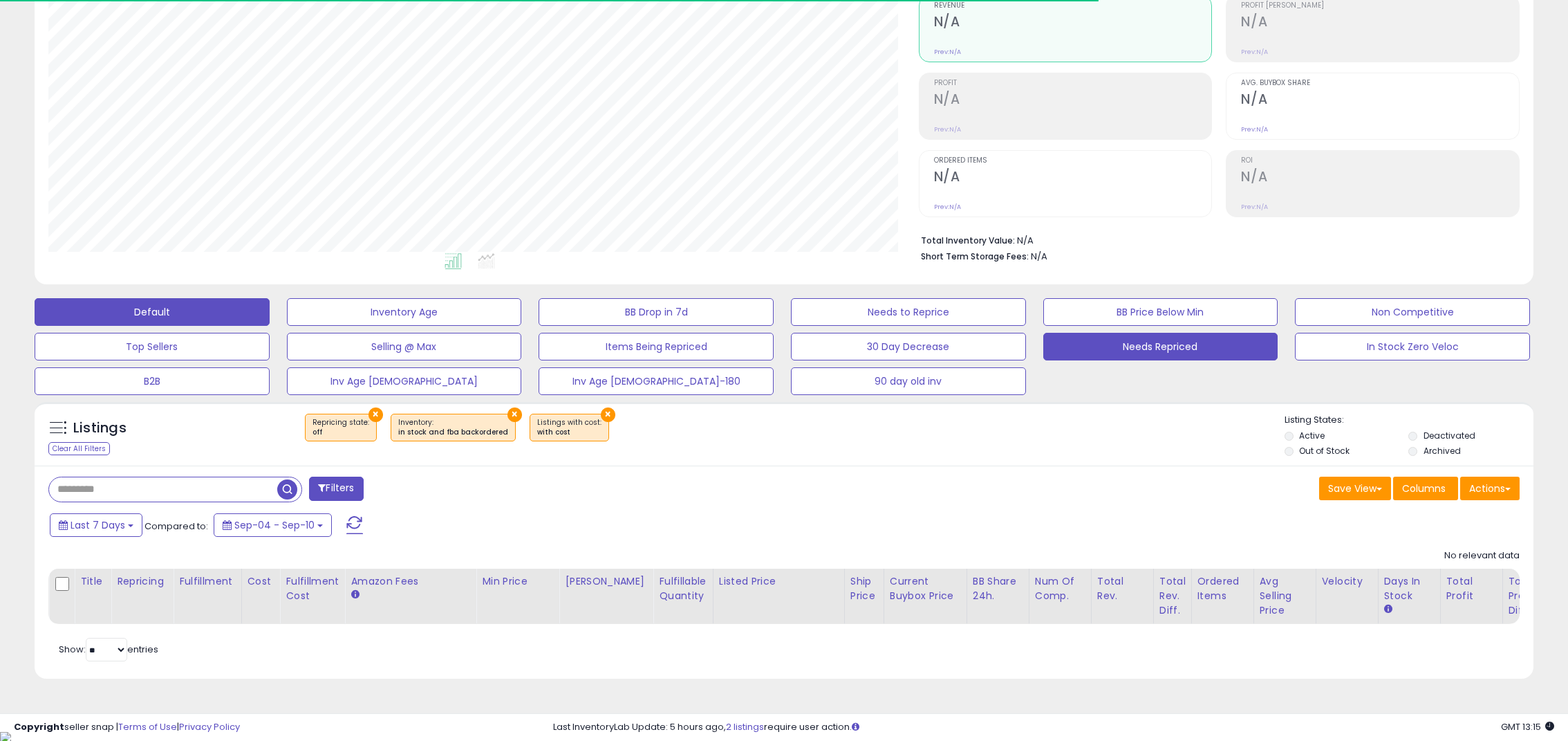
click at [246, 322] on button "Default" at bounding box center [152, 312] width 235 height 28
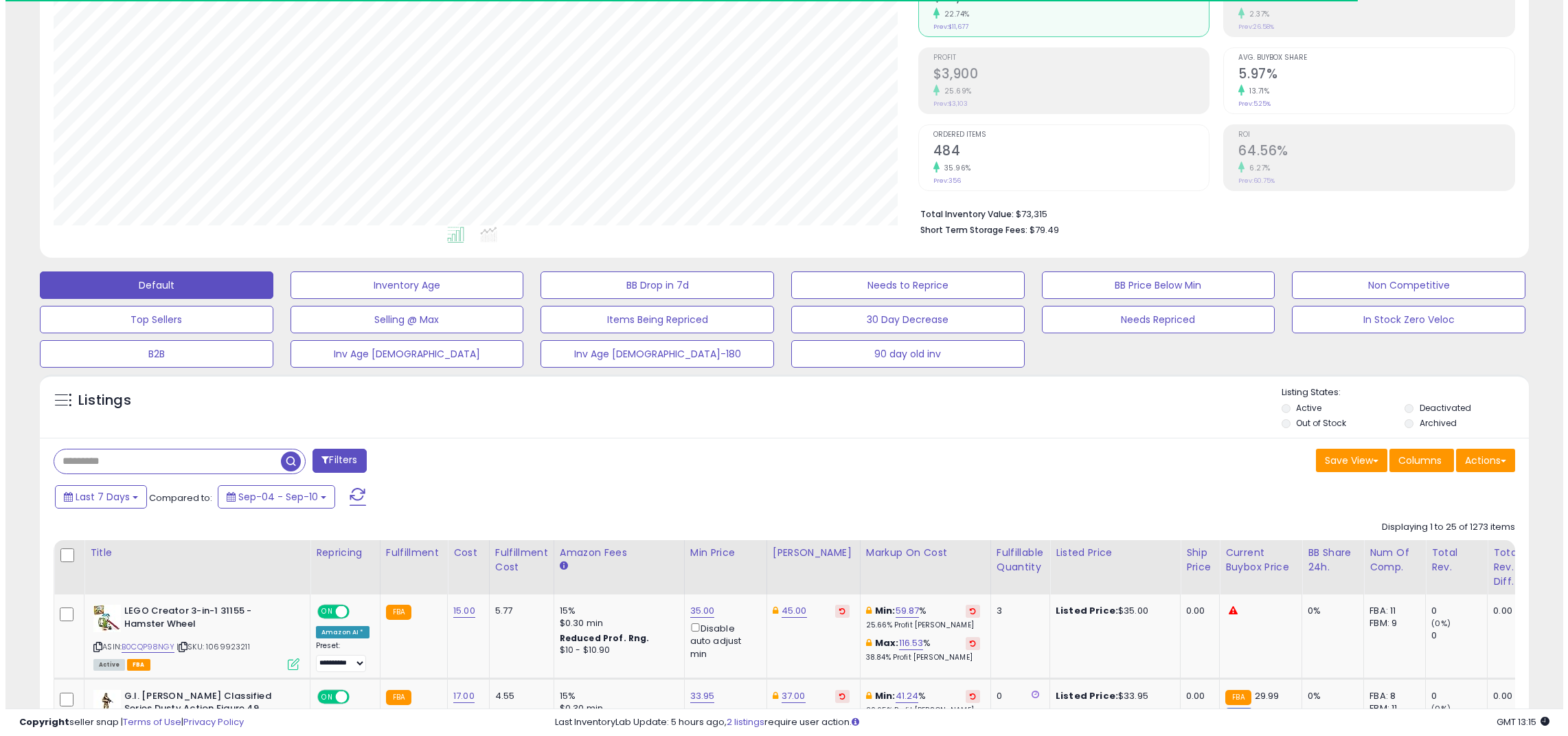
scroll to position [137, 0]
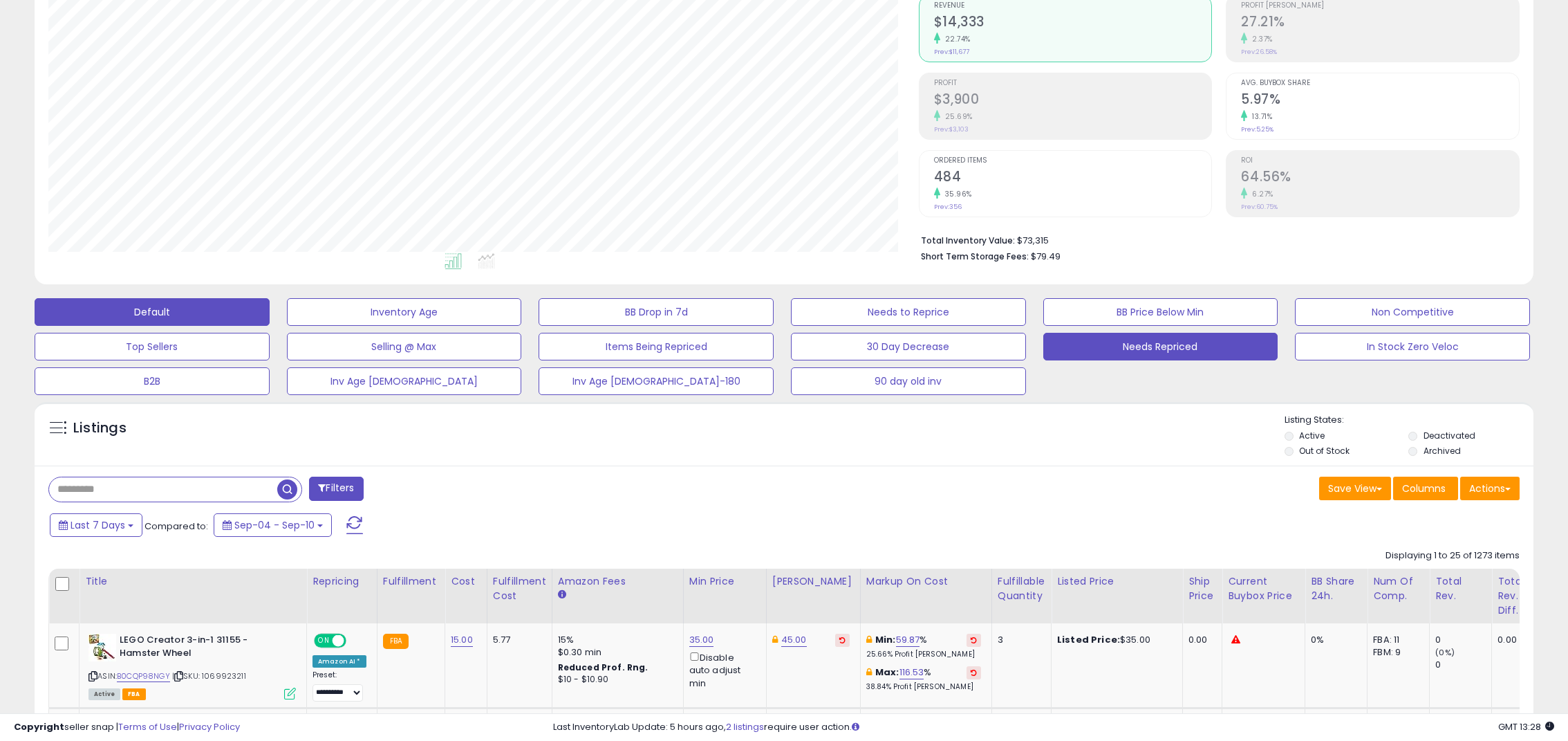
click at [1108, 348] on button "Needs Repriced" at bounding box center [1161, 347] width 235 height 28
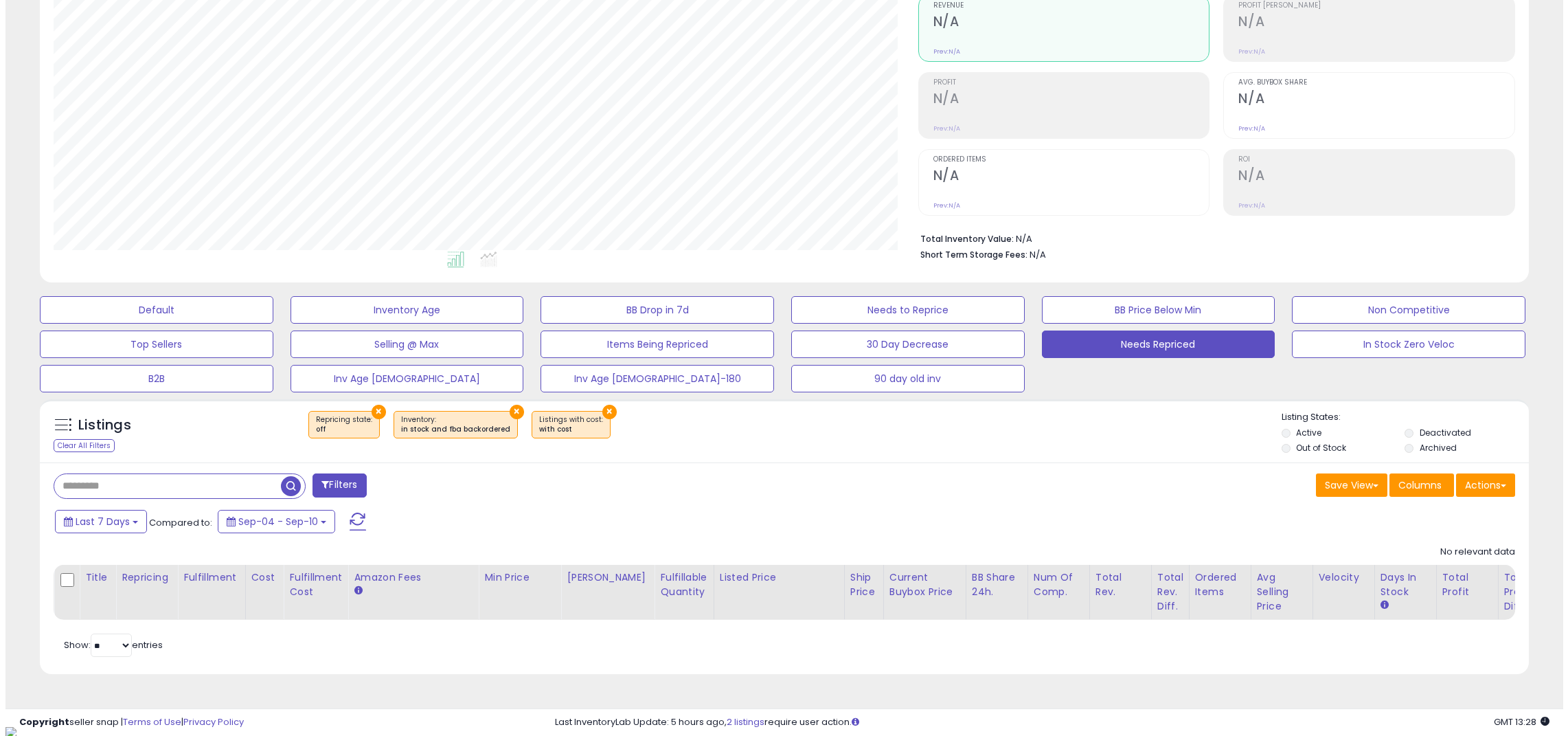
scroll to position [282, 865]
click at [364, 527] on button at bounding box center [352, 522] width 35 height 28
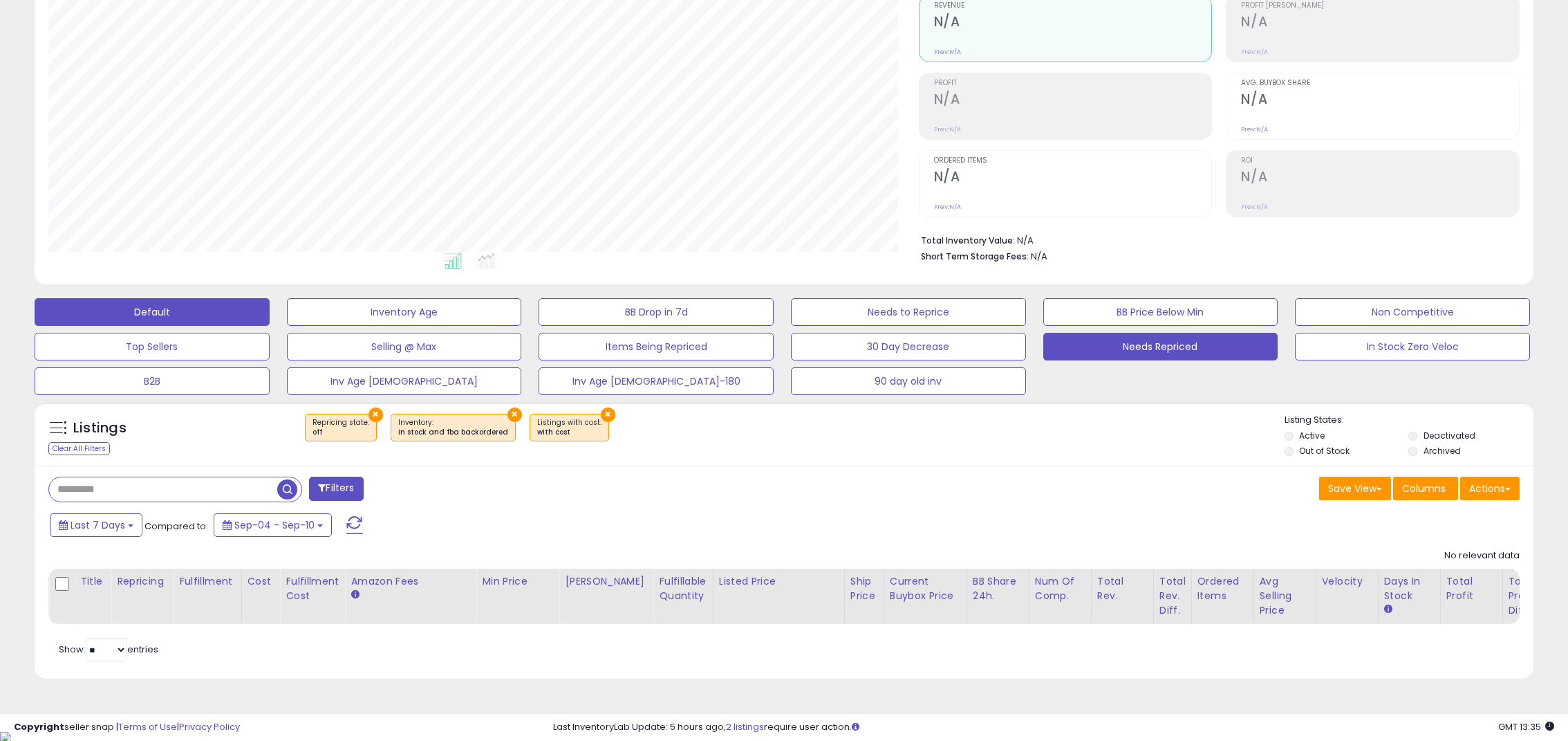
click at [167, 314] on button "Default" at bounding box center [152, 312] width 235 height 28
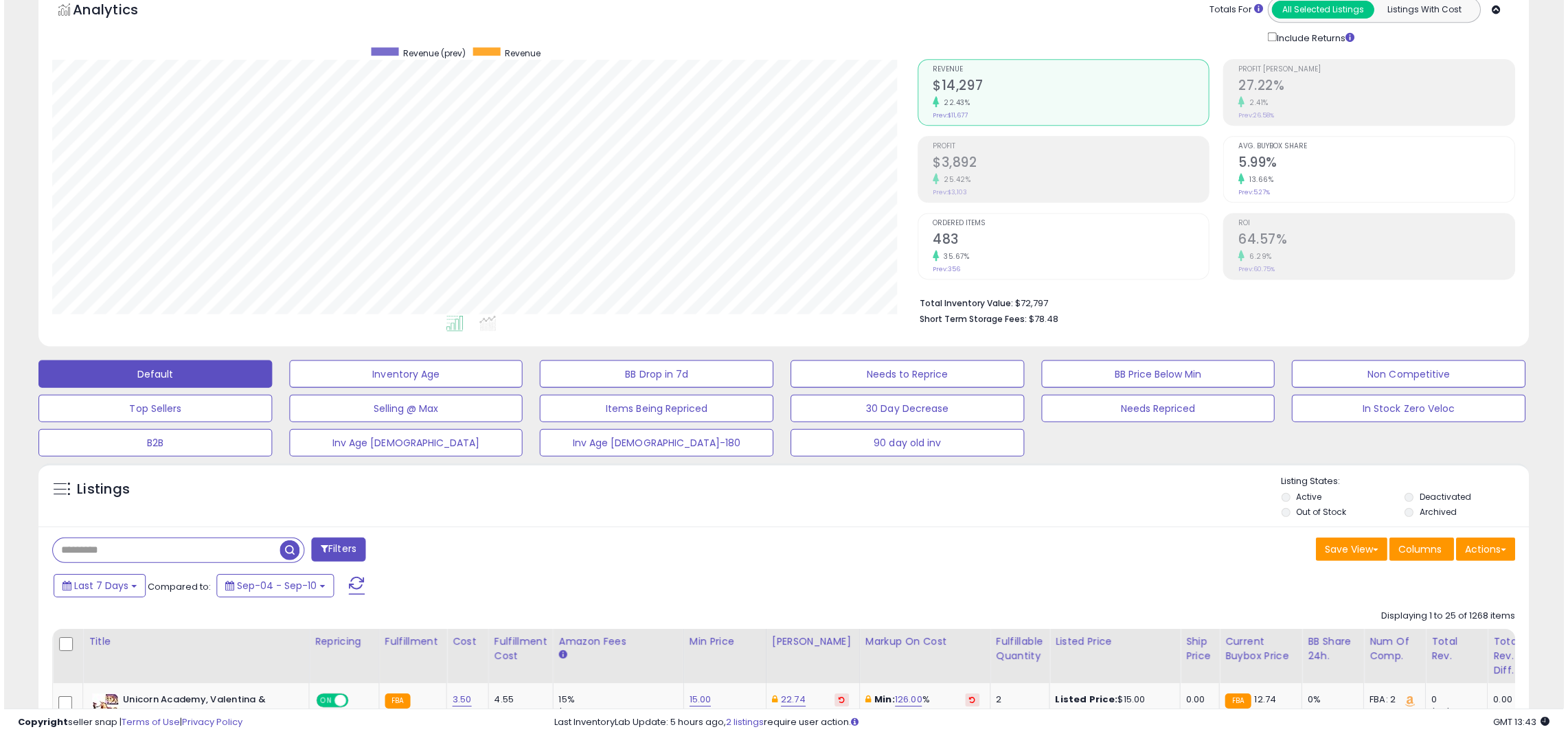
scroll to position [68, 0]
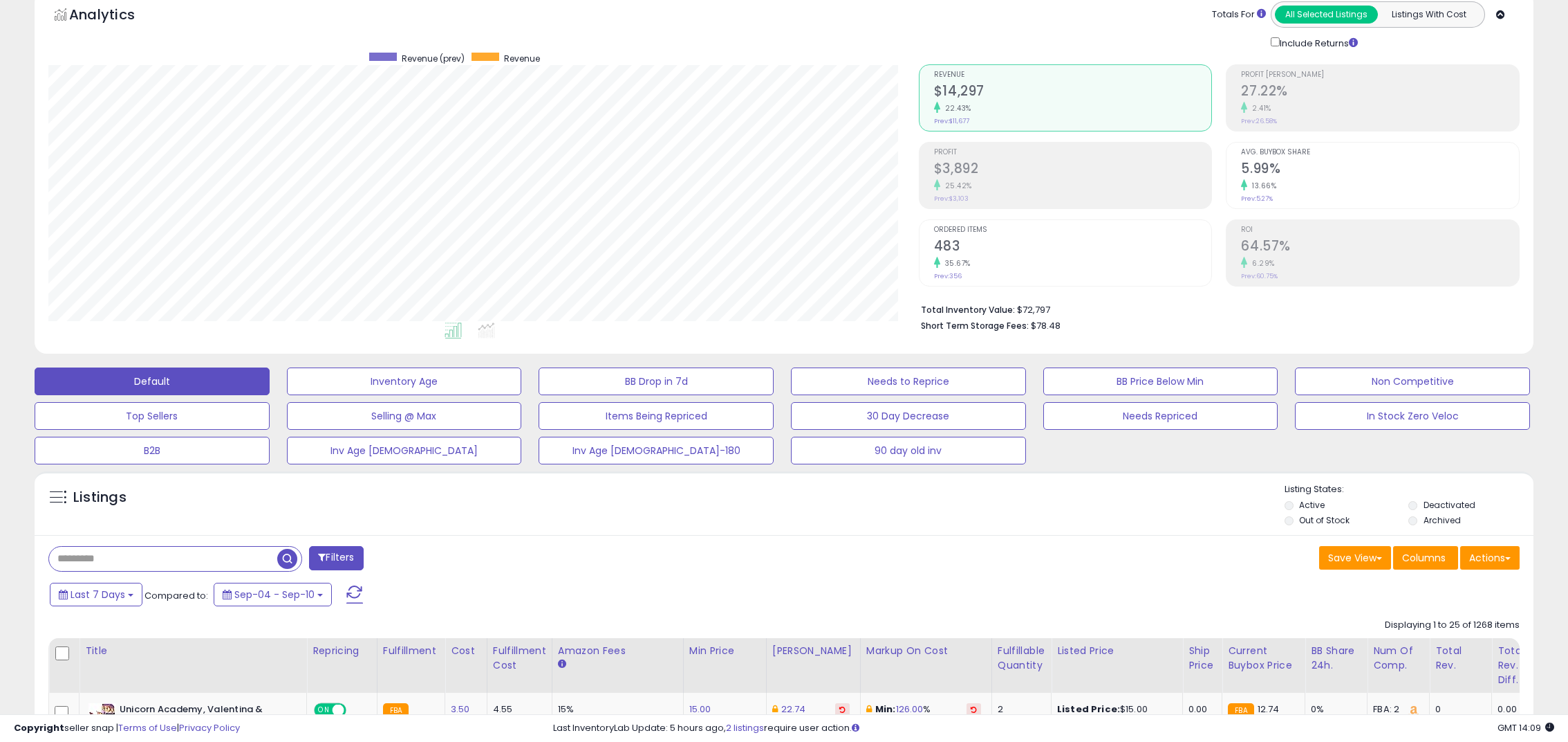
click at [1085, 432] on div "Default Inventory Age BB Drop in 7d Needs to Reprice BB Price Below Min Non Com…" at bounding box center [783, 412] width 1533 height 104
click at [1091, 420] on button "Needs Repriced" at bounding box center [1161, 416] width 235 height 28
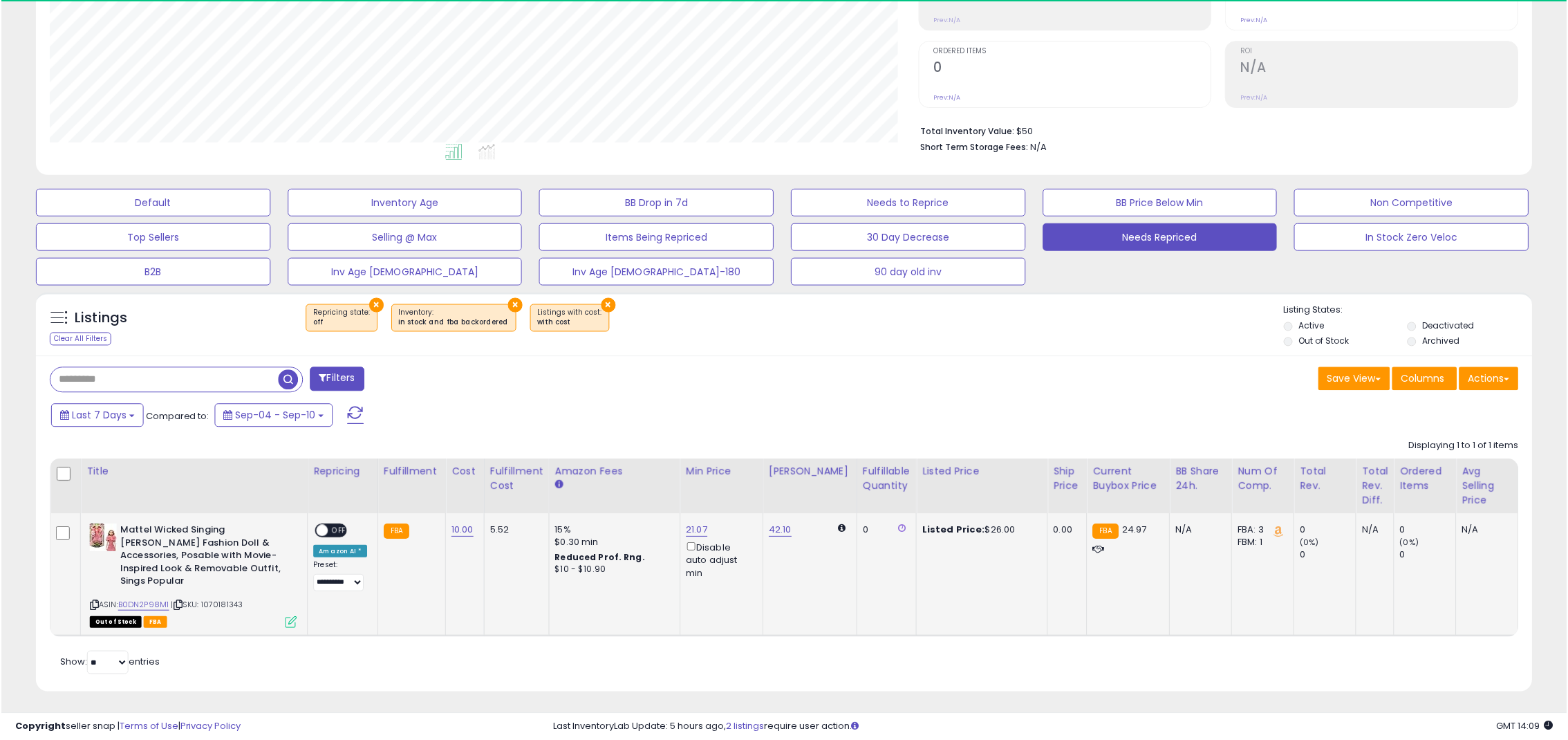
scroll to position [283, 871]
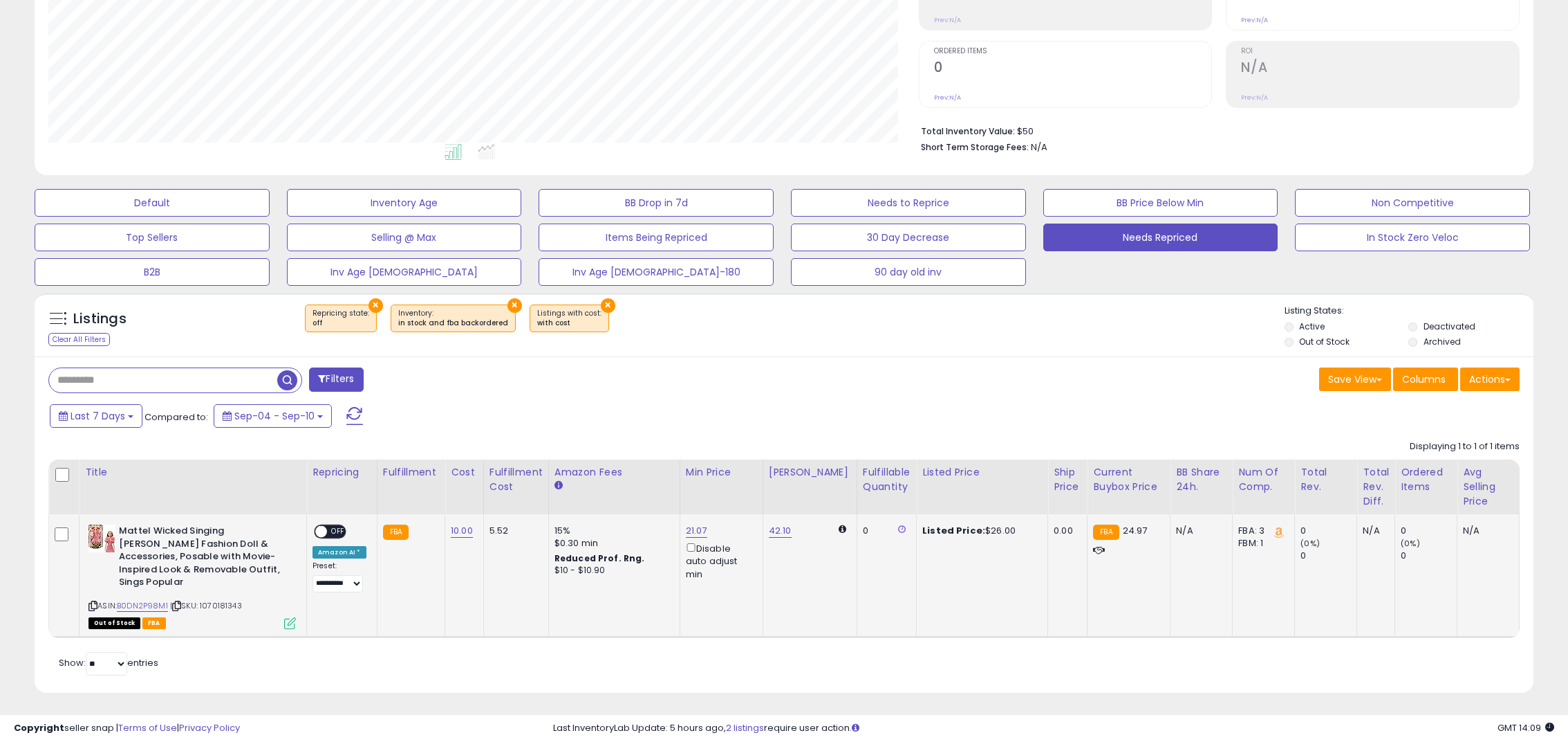
click at [321, 526] on span at bounding box center [321, 531] width 12 height 12
click at [151, 600] on link "B0DN2P98M1" at bounding box center [142, 605] width 51 height 12
click at [19, 201] on div "Default Inventory Age BB Drop in 7d Needs to Reprice BB Price Below Min Non Com…" at bounding box center [783, 233] width 1533 height 104
click at [347, 420] on span at bounding box center [354, 415] width 16 height 18
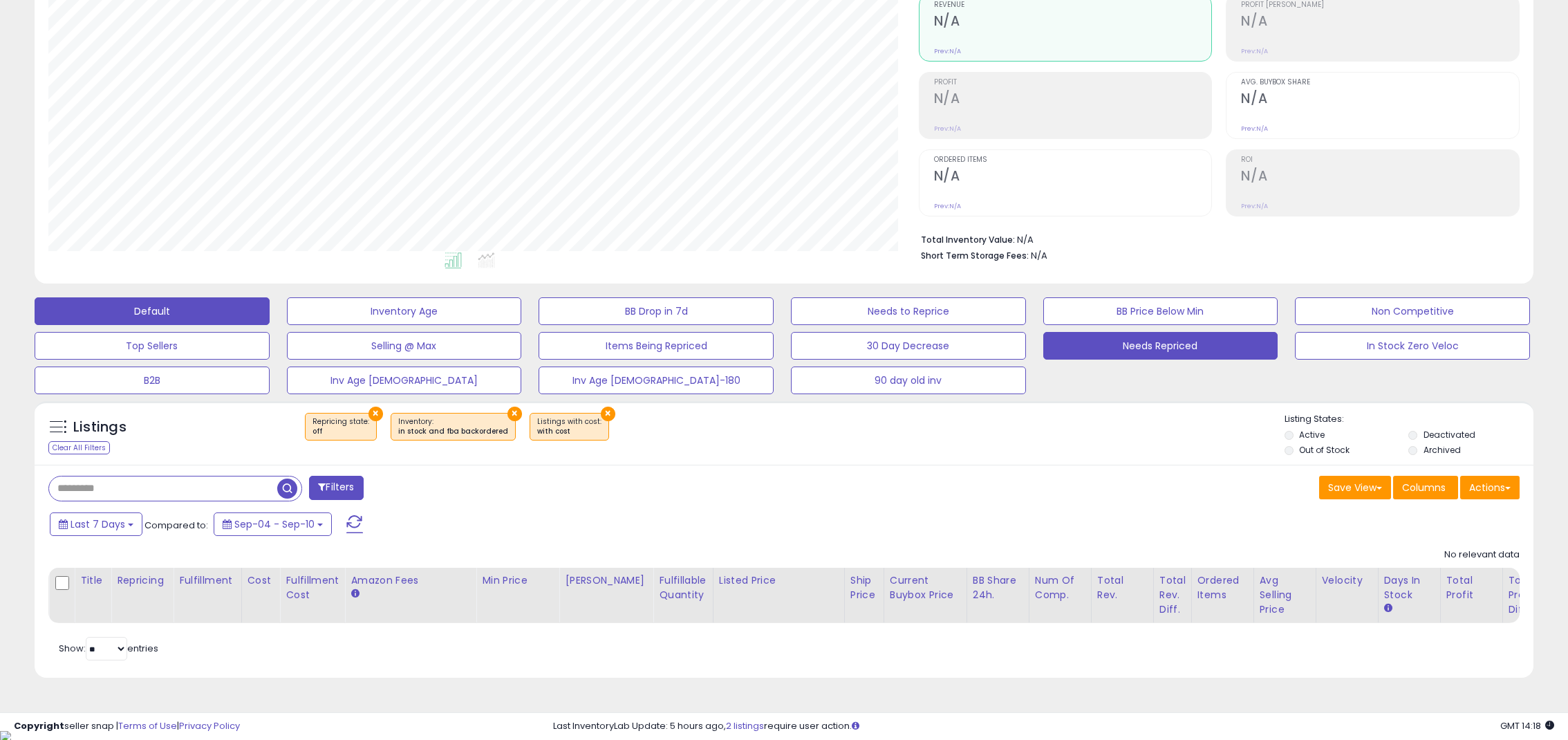
click at [184, 313] on button "Default" at bounding box center [152, 311] width 235 height 28
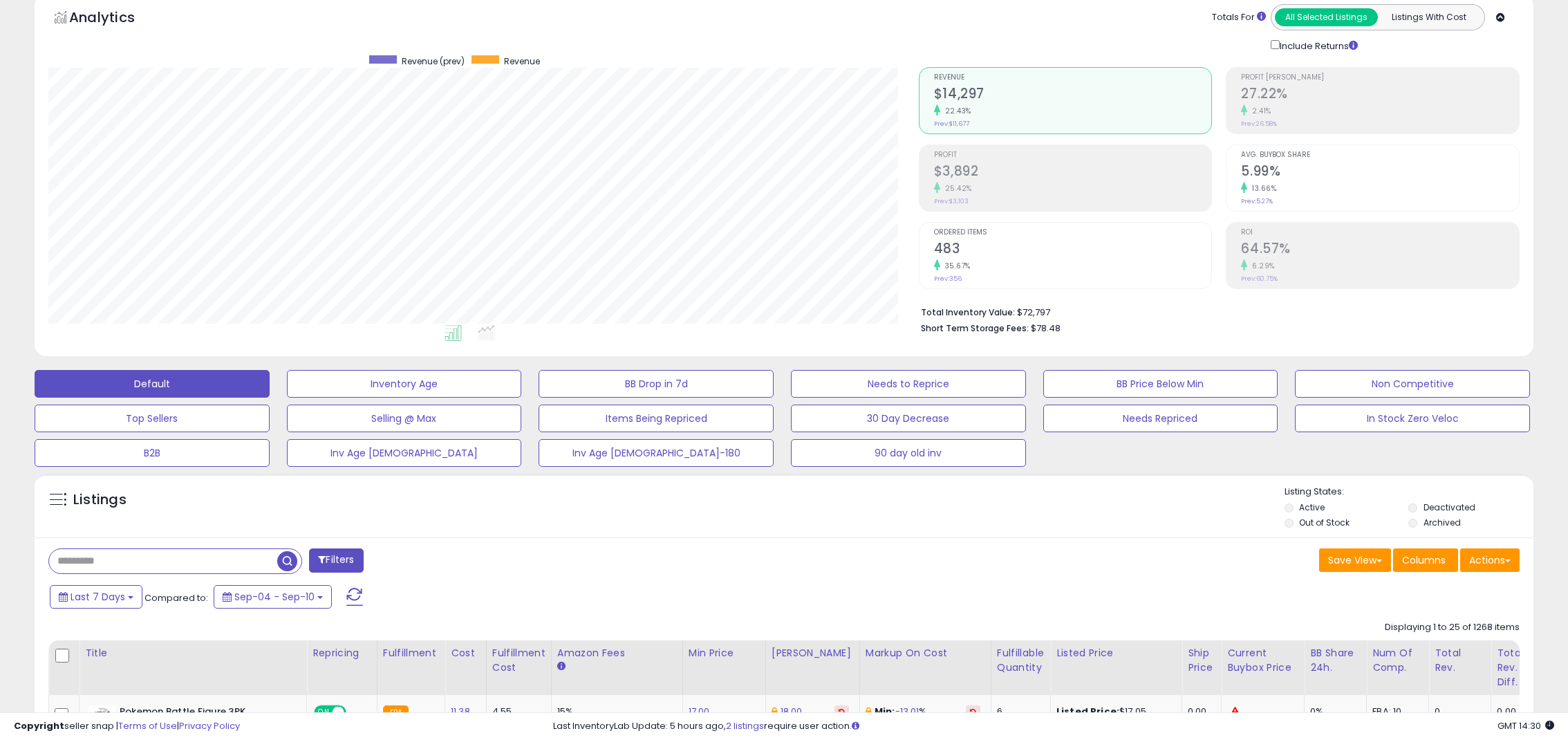
scroll to position [0, 0]
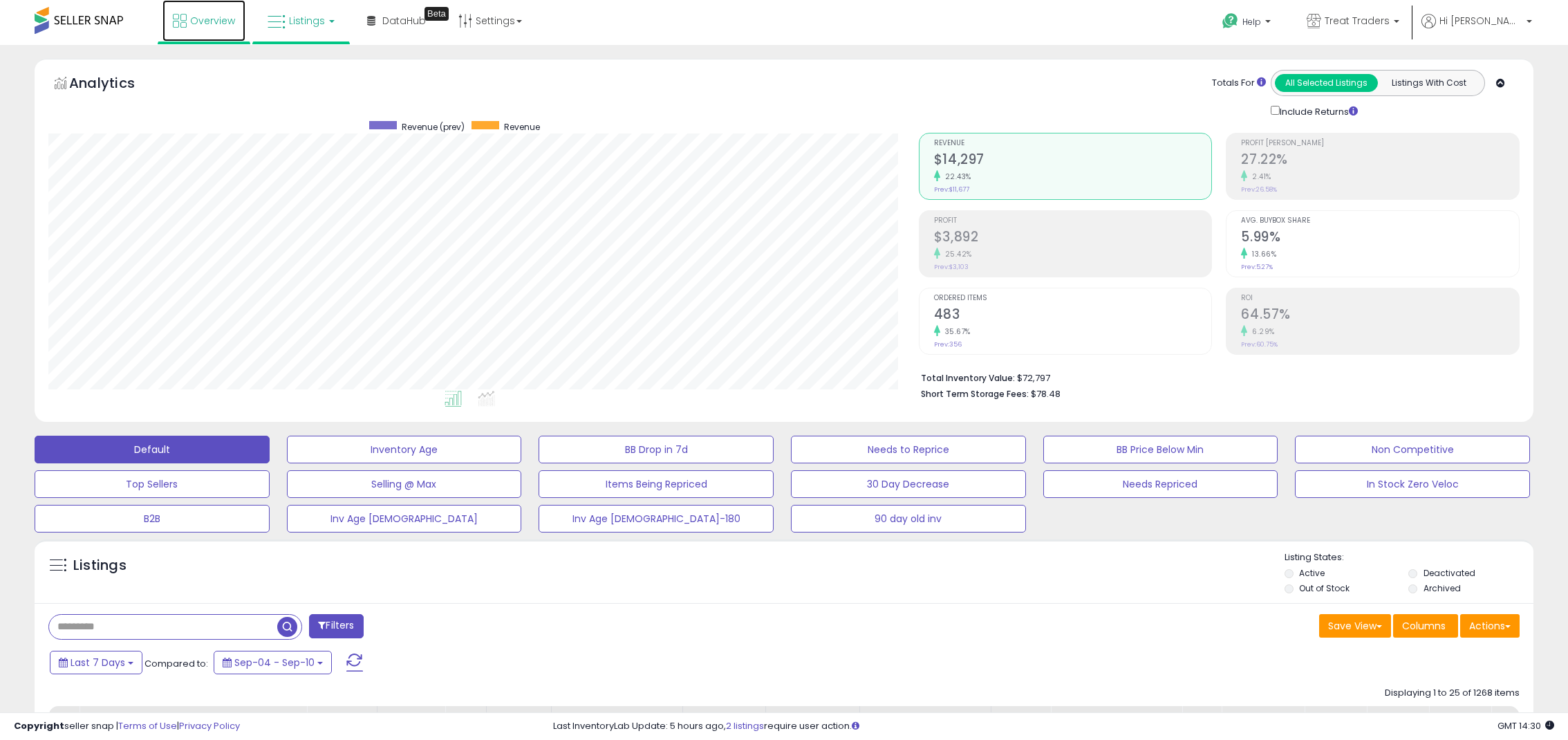
click at [222, 30] on link "Overview" at bounding box center [203, 21] width 83 height 42
